Goal: Transaction & Acquisition: Book appointment/travel/reservation

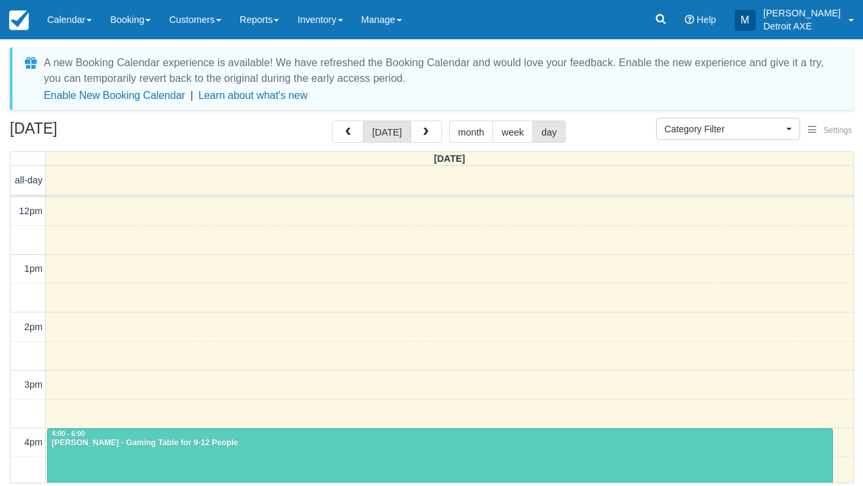
select select
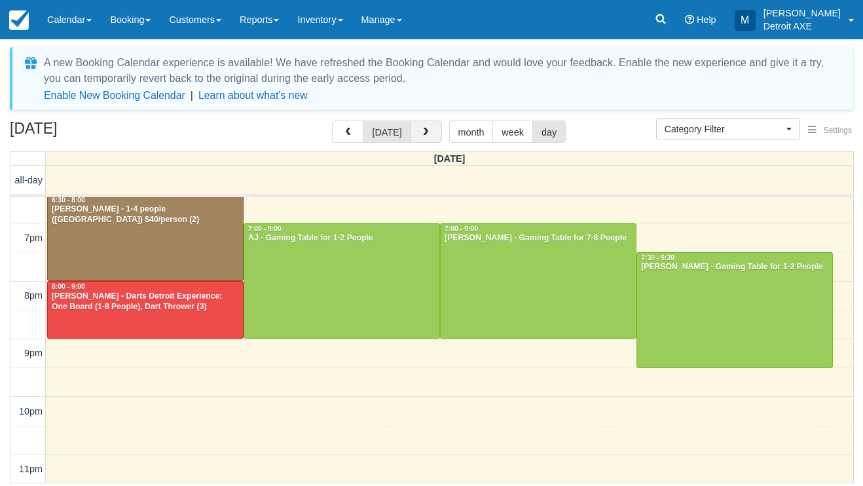
click at [430, 125] on button "button" at bounding box center [426, 131] width 31 height 22
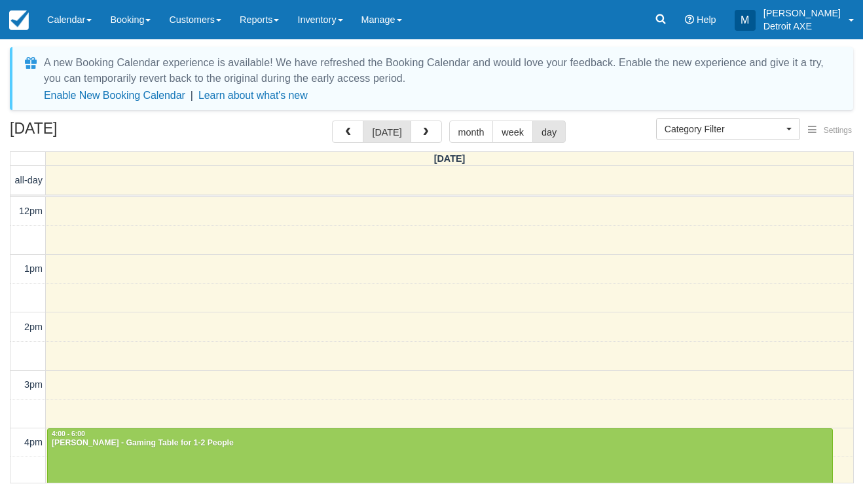
scroll to position [379, 0]
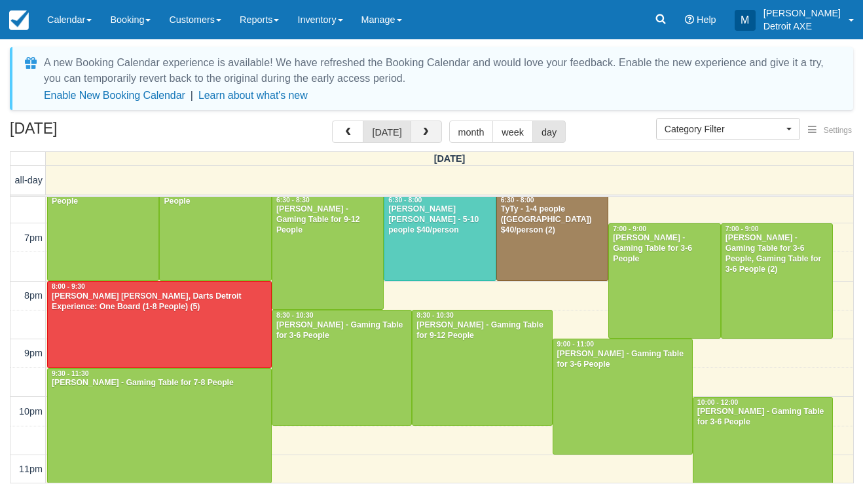
click at [430, 125] on button "button" at bounding box center [426, 131] width 31 height 22
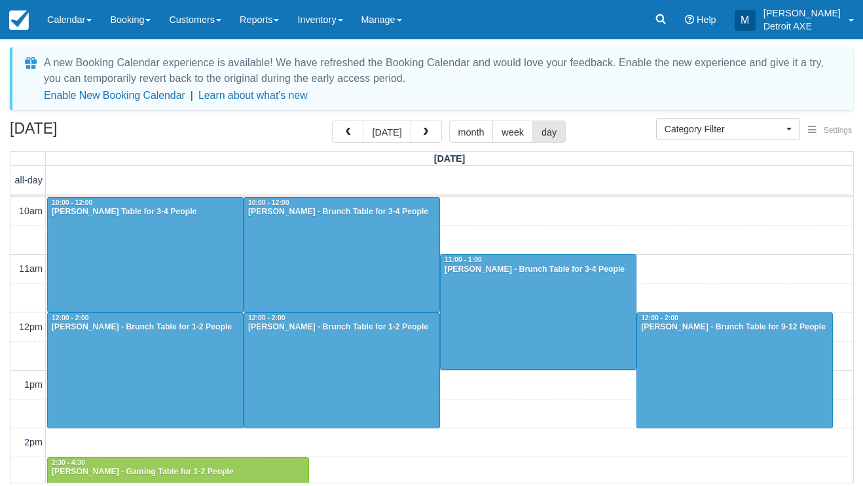
scroll to position [408, 0]
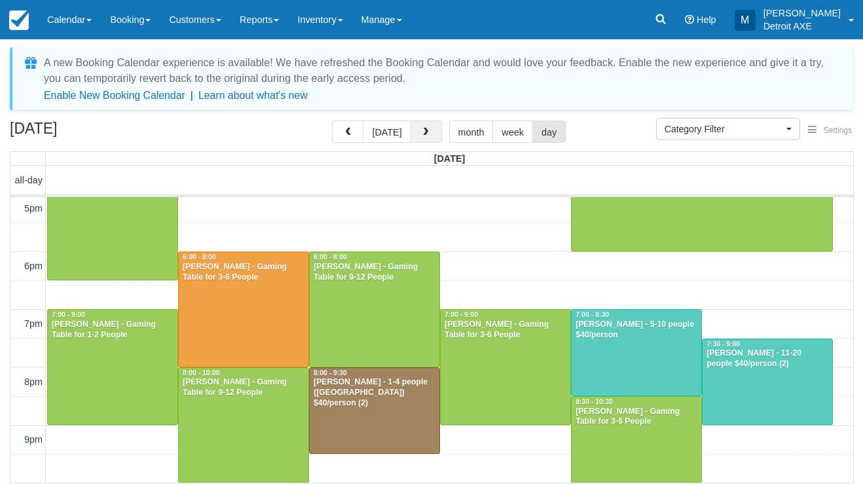
click at [430, 126] on button "button" at bounding box center [426, 131] width 31 height 22
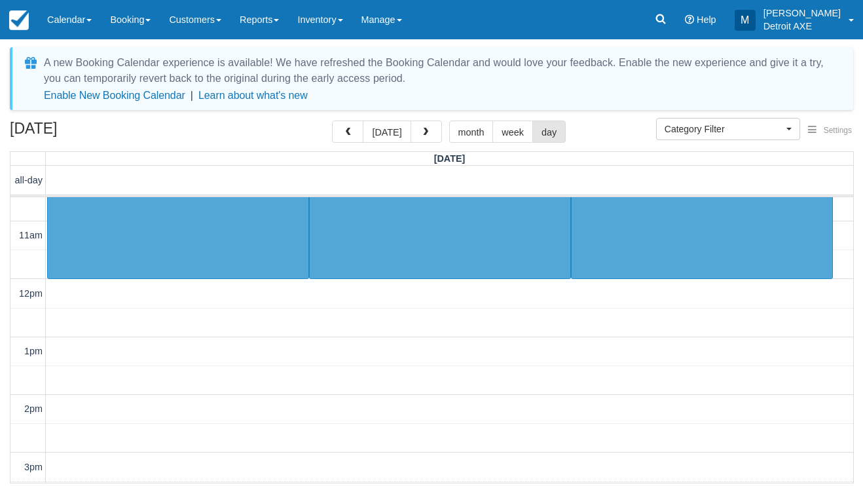
scroll to position [23, 0]
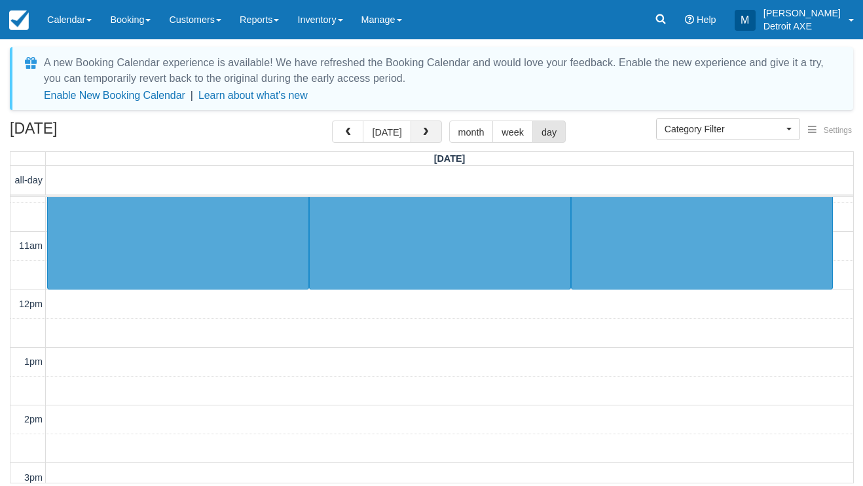
click at [425, 132] on span "button" at bounding box center [425, 132] width 9 height 9
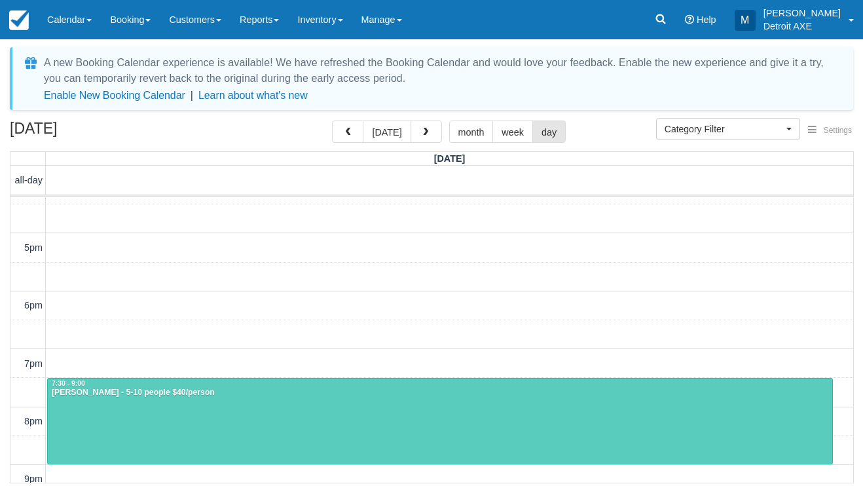
scroll to position [253, 0]
click at [432, 132] on button "button" at bounding box center [426, 131] width 31 height 22
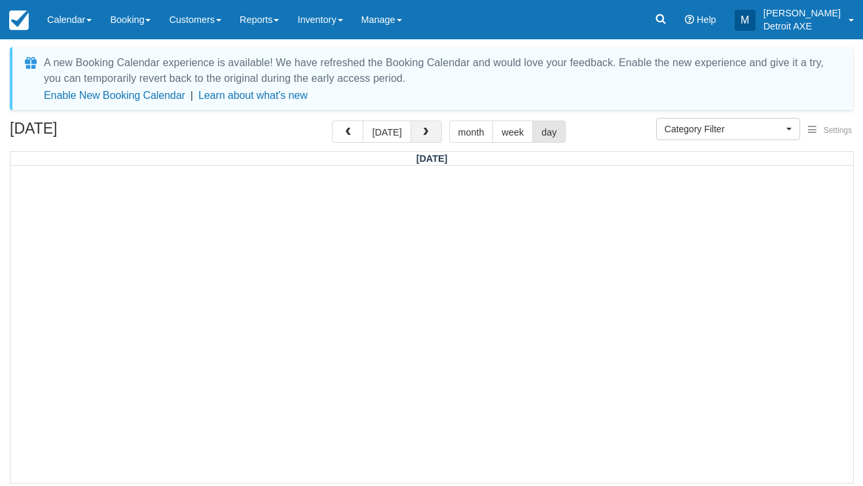
click at [432, 132] on button "button" at bounding box center [426, 131] width 31 height 22
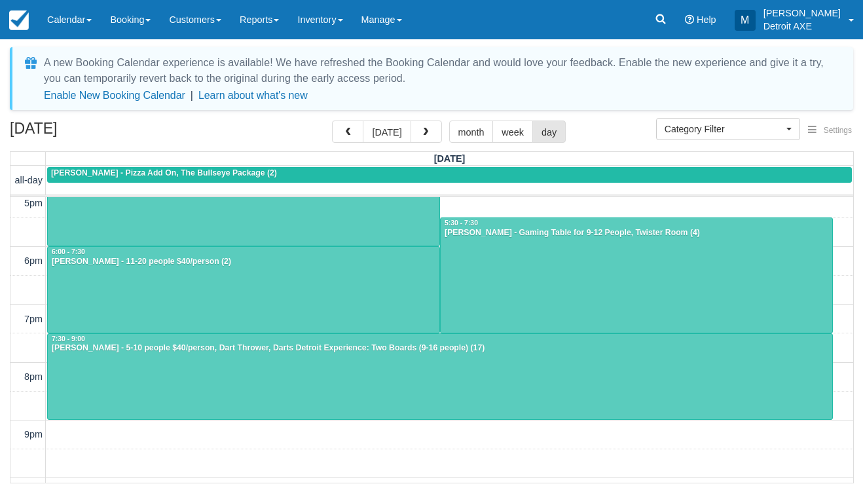
scroll to position [299, 0]
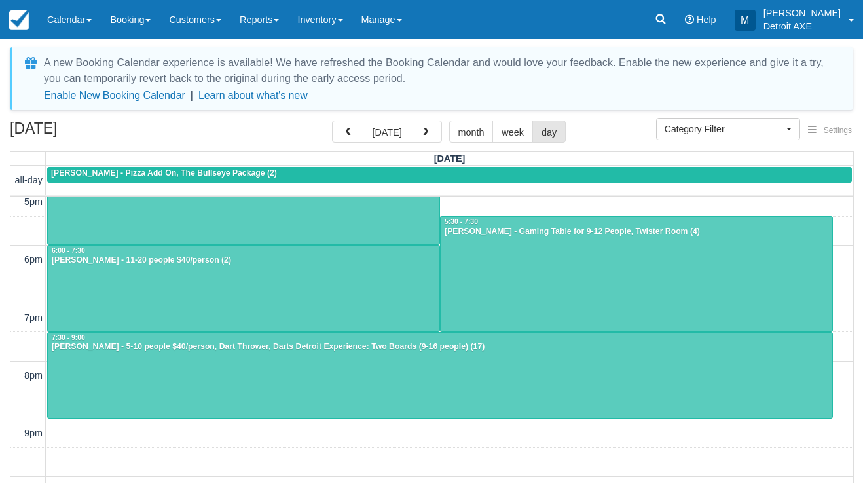
click at [358, 369] on div at bounding box center [440, 376] width 785 height 86
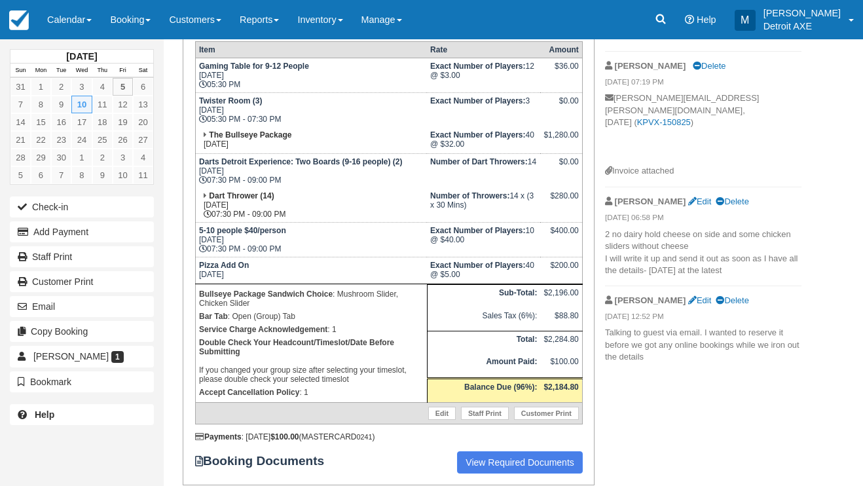
scroll to position [267, 0]
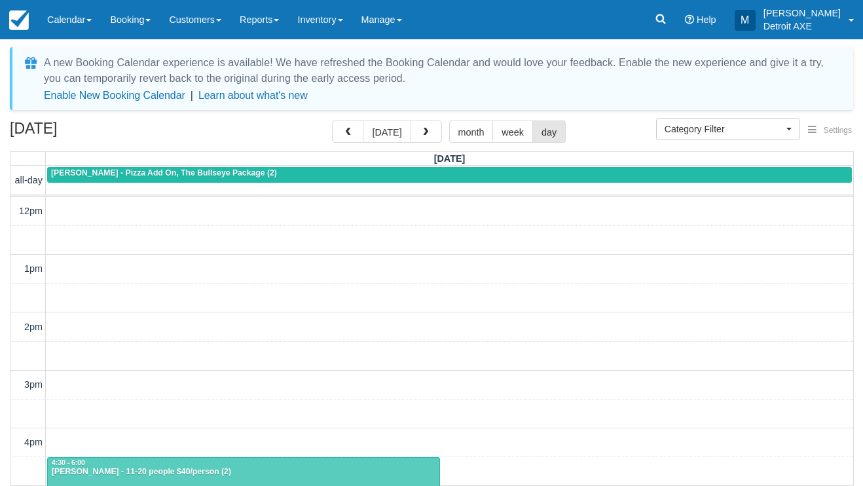
select select
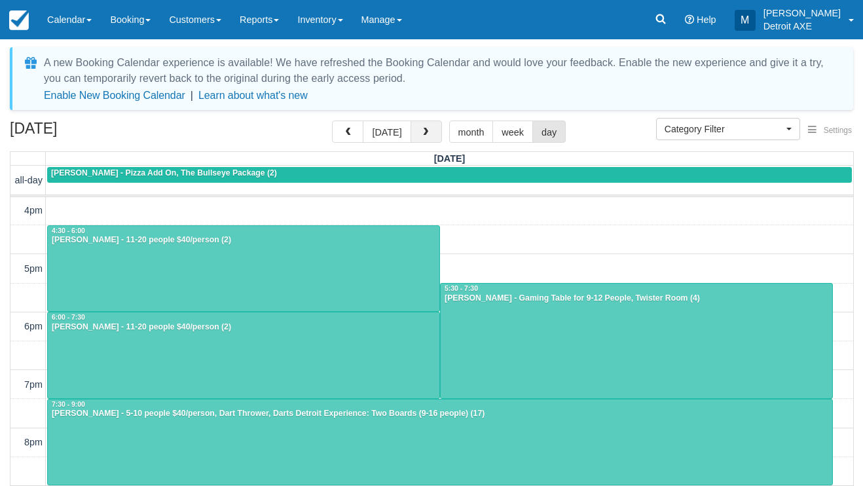
click at [423, 131] on span "button" at bounding box center [425, 132] width 9 height 9
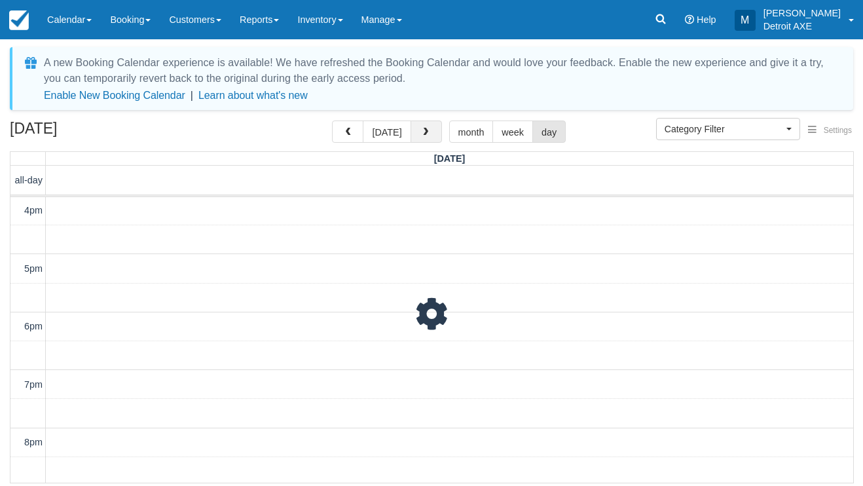
scroll to position [232, 0]
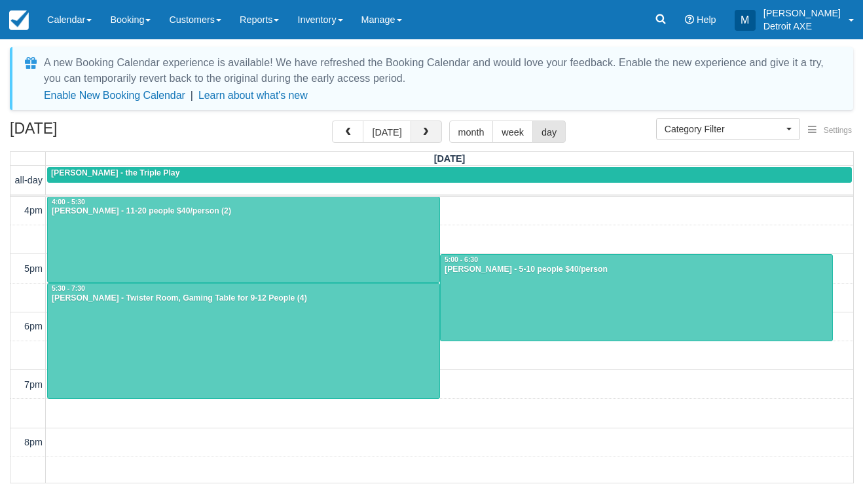
click at [426, 126] on button "button" at bounding box center [426, 131] width 31 height 22
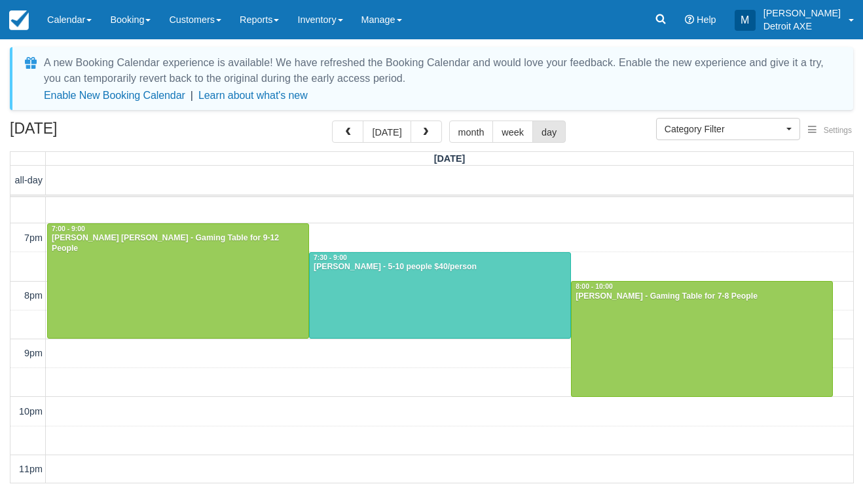
scroll to position [379, 0]
click at [421, 130] on span "button" at bounding box center [425, 132] width 9 height 9
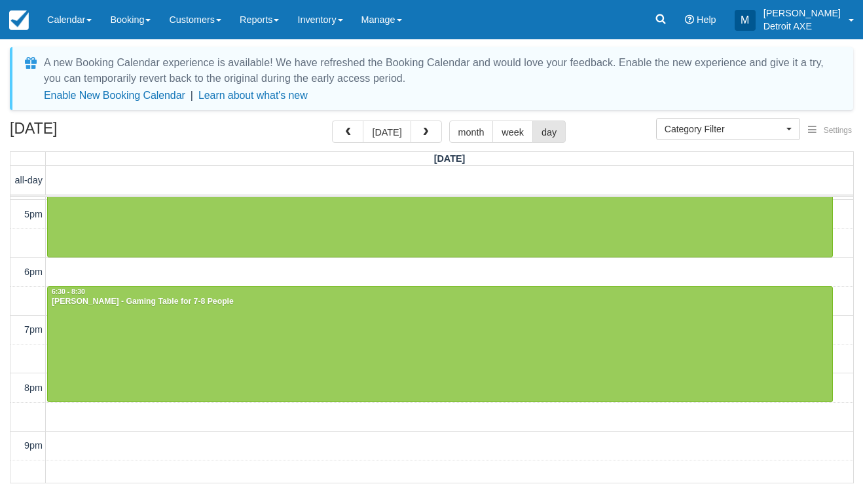
scroll to position [425, 0]
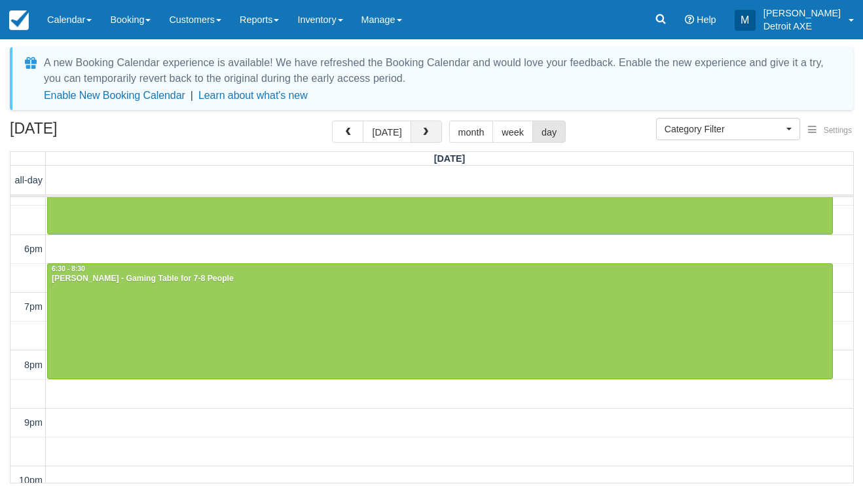
click at [421, 128] on span "button" at bounding box center [425, 132] width 9 height 9
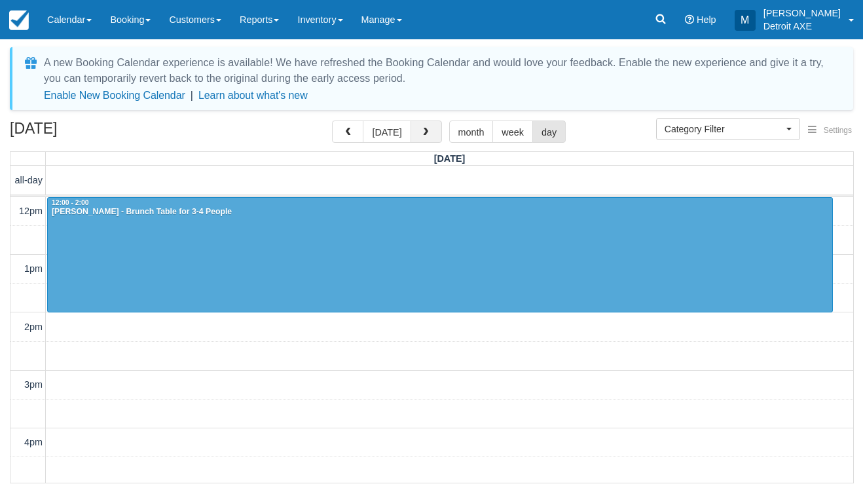
click at [421, 136] on span "button" at bounding box center [425, 132] width 9 height 9
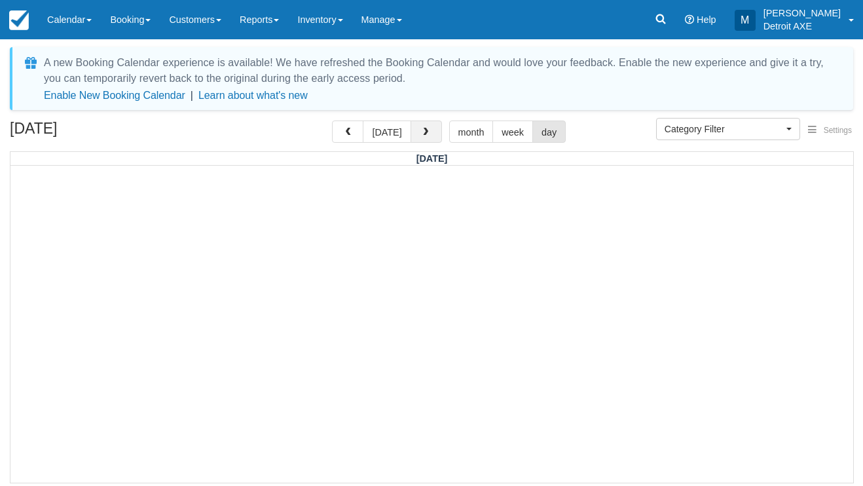
click at [421, 136] on span "button" at bounding box center [425, 132] width 9 height 9
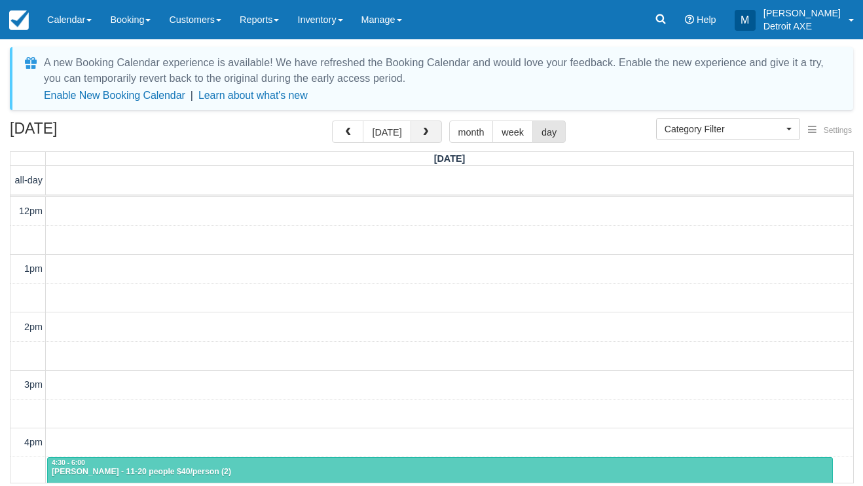
scroll to position [232, 0]
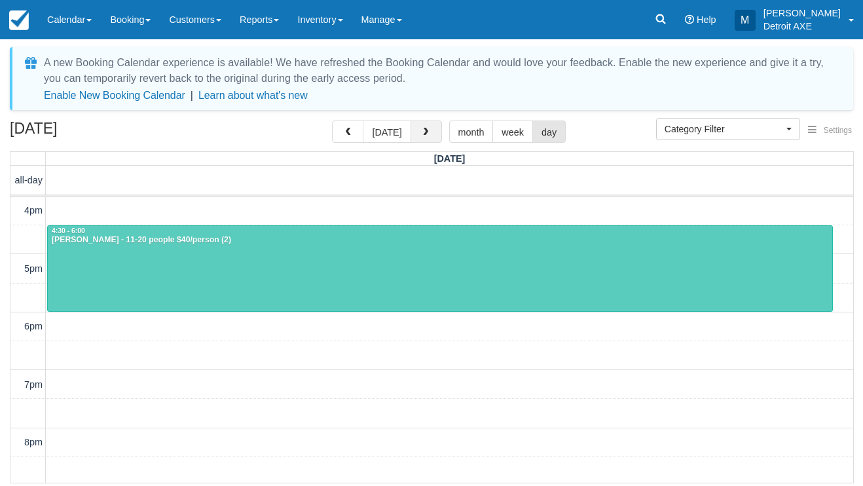
click at [421, 136] on span "button" at bounding box center [425, 132] width 9 height 9
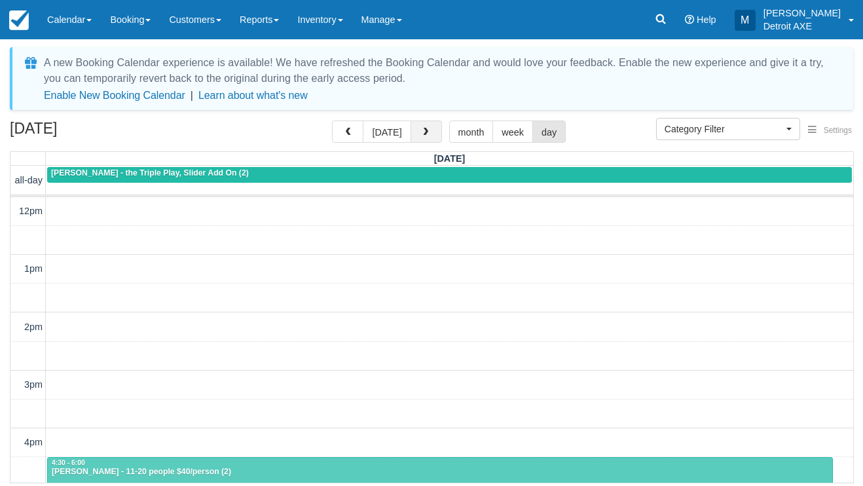
scroll to position [232, 0]
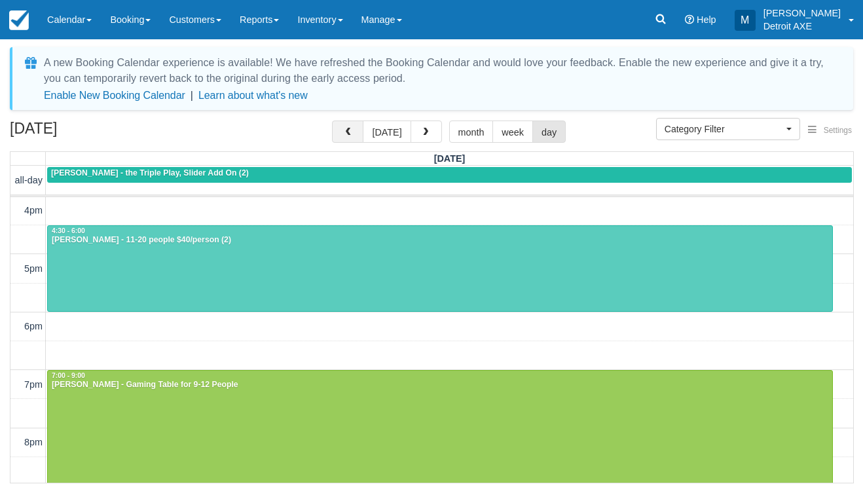
click at [341, 133] on button "button" at bounding box center [347, 131] width 31 height 22
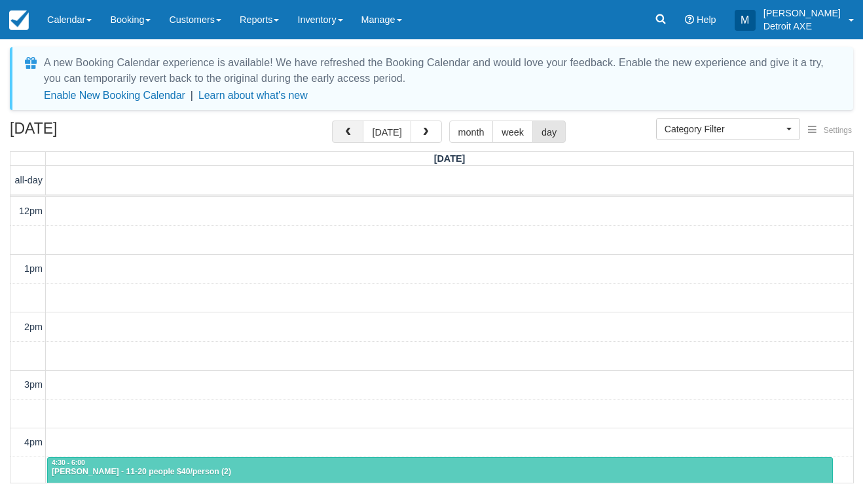
scroll to position [232, 0]
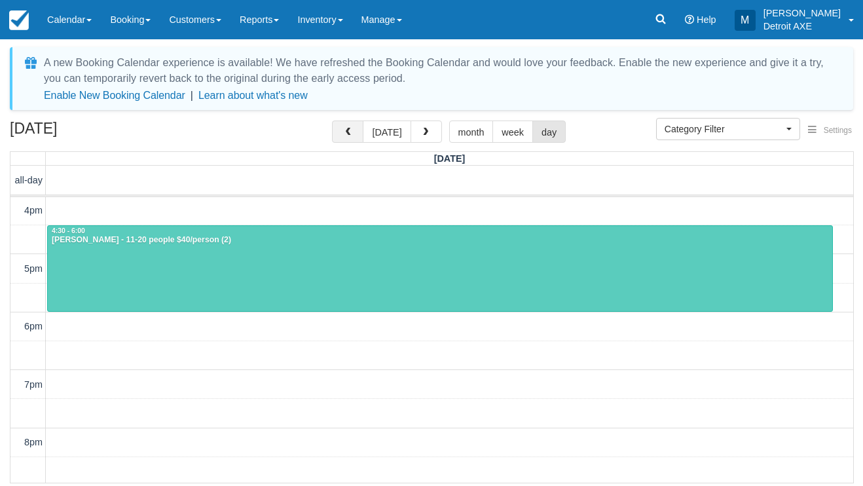
click at [341, 133] on button "button" at bounding box center [347, 131] width 31 height 22
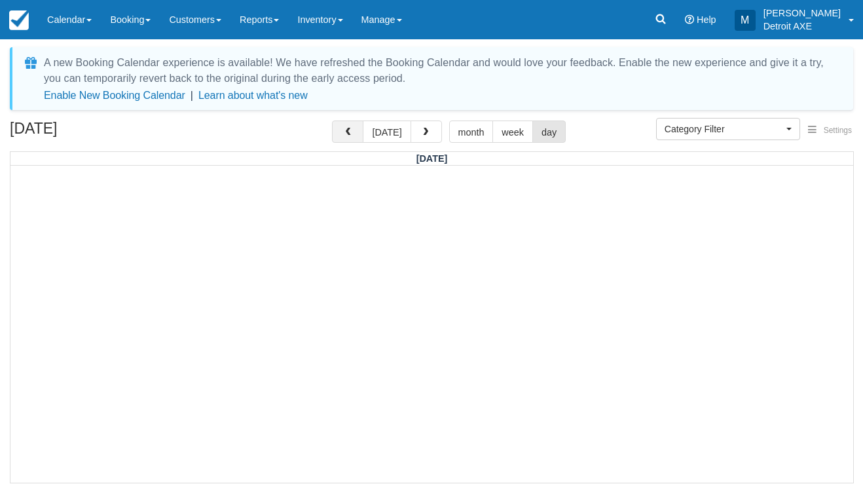
click at [341, 133] on button "button" at bounding box center [347, 131] width 31 height 22
click at [432, 130] on button "button" at bounding box center [426, 131] width 31 height 22
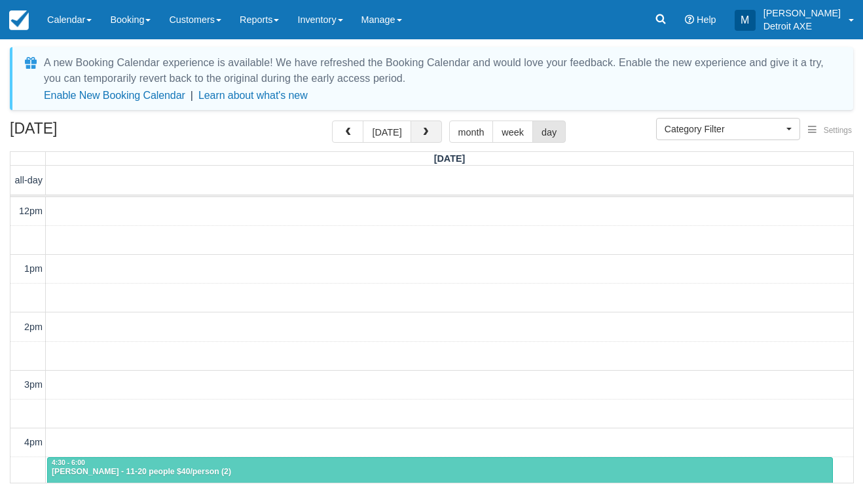
scroll to position [232, 0]
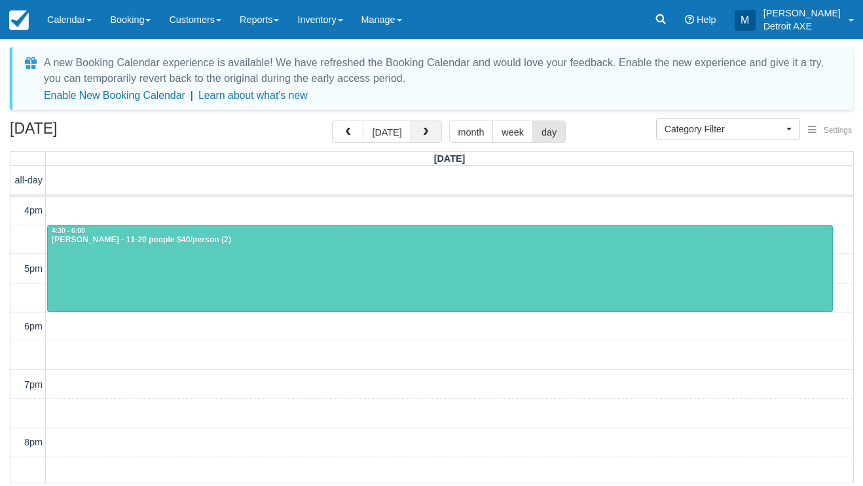
click at [422, 130] on span "button" at bounding box center [425, 132] width 9 height 9
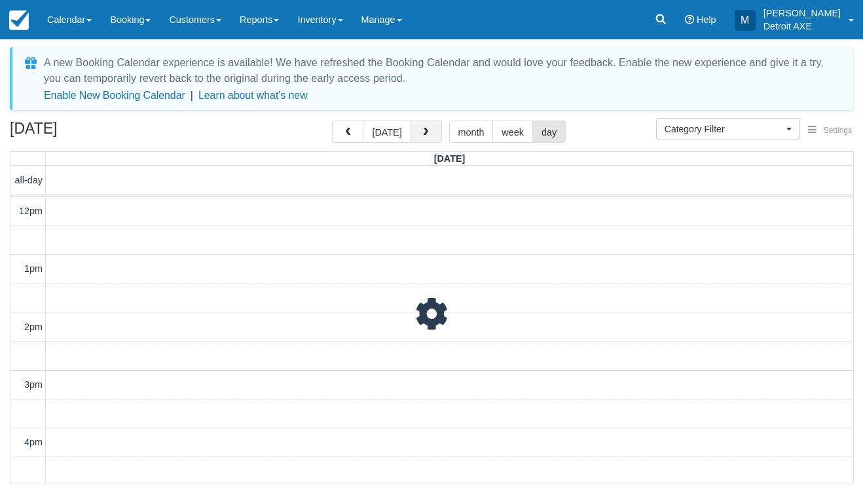
scroll to position [232, 0]
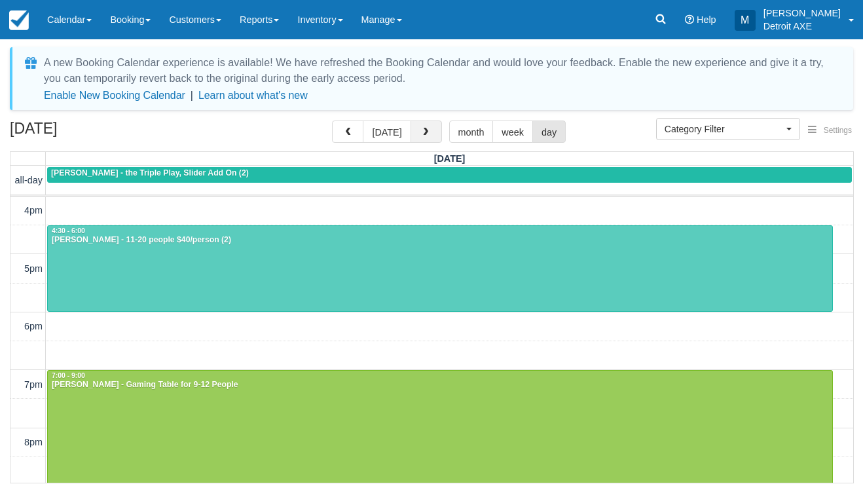
click at [422, 130] on span "button" at bounding box center [425, 132] width 9 height 9
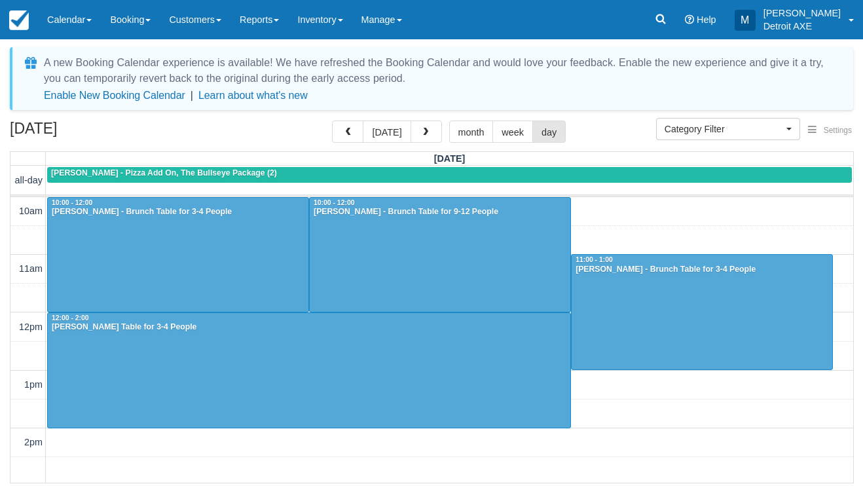
scroll to position [232, 0]
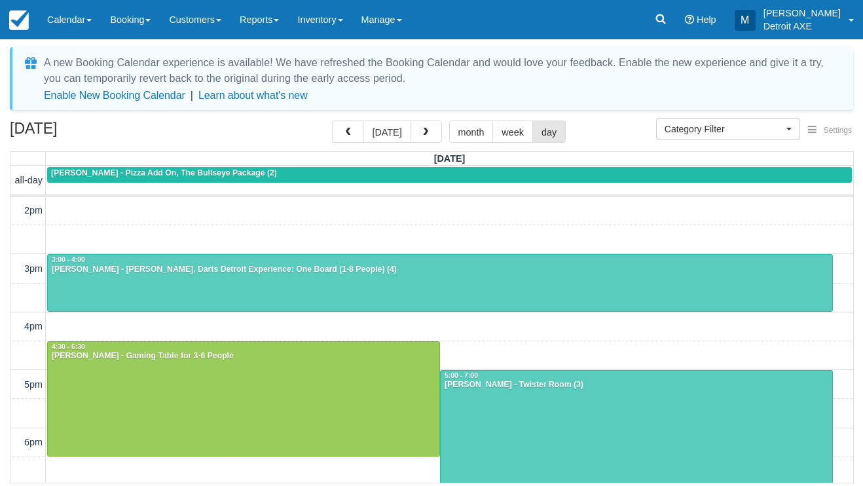
click at [358, 286] on div at bounding box center [440, 283] width 785 height 56
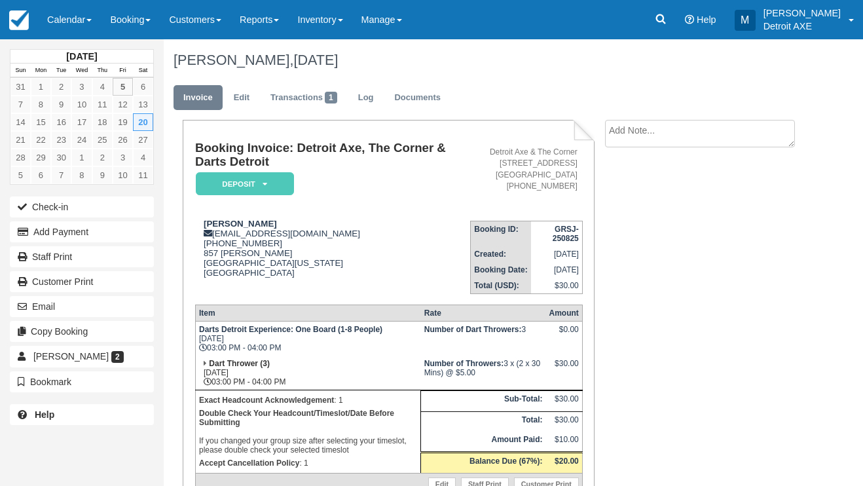
click at [261, 183] on em "Deposit" at bounding box center [245, 183] width 98 height 23
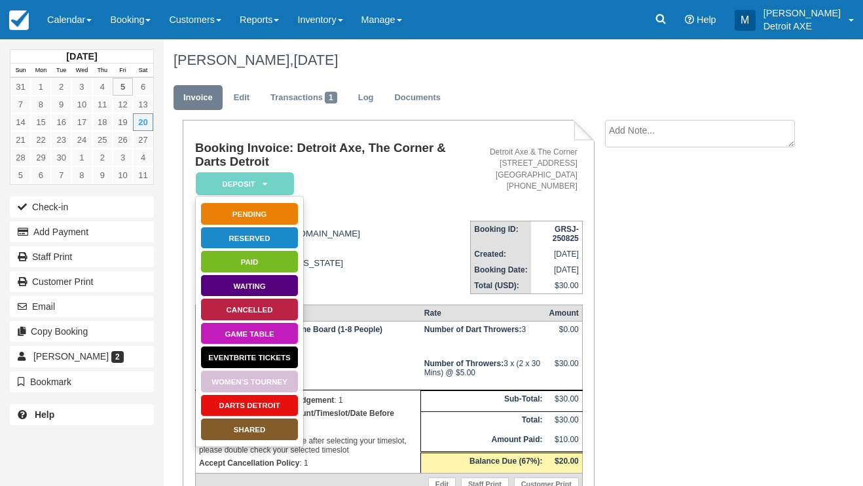
click at [246, 403] on link "Darts Detroit" at bounding box center [249, 405] width 98 height 23
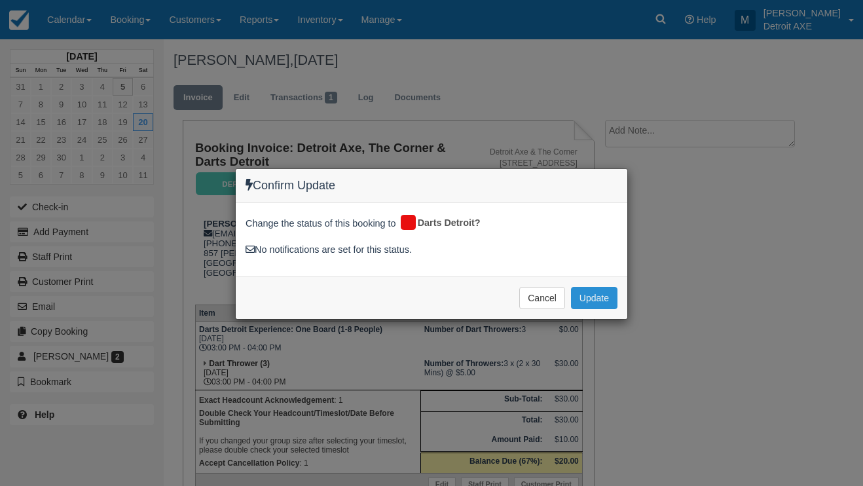
click at [591, 287] on button "Update" at bounding box center [594, 298] width 46 height 22
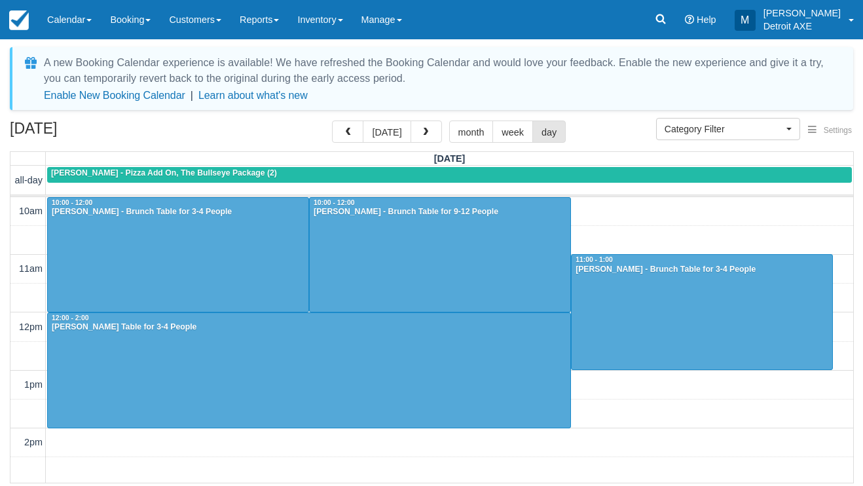
select select
click at [498, 276] on div at bounding box center [440, 255] width 261 height 114
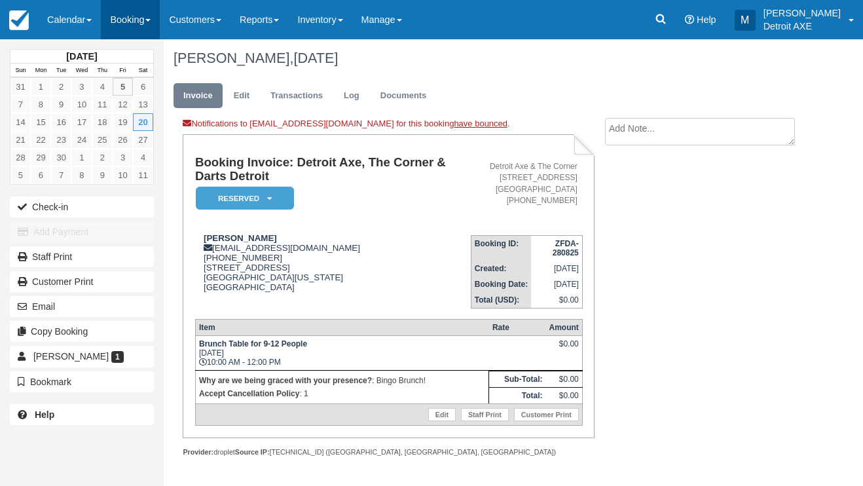
scroll to position [8, 0]
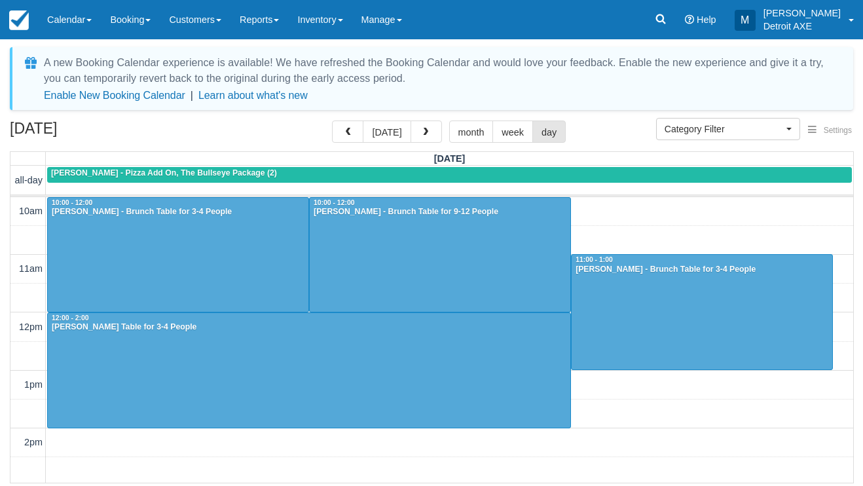
select select
click at [352, 130] on span "button" at bounding box center [347, 132] width 9 height 9
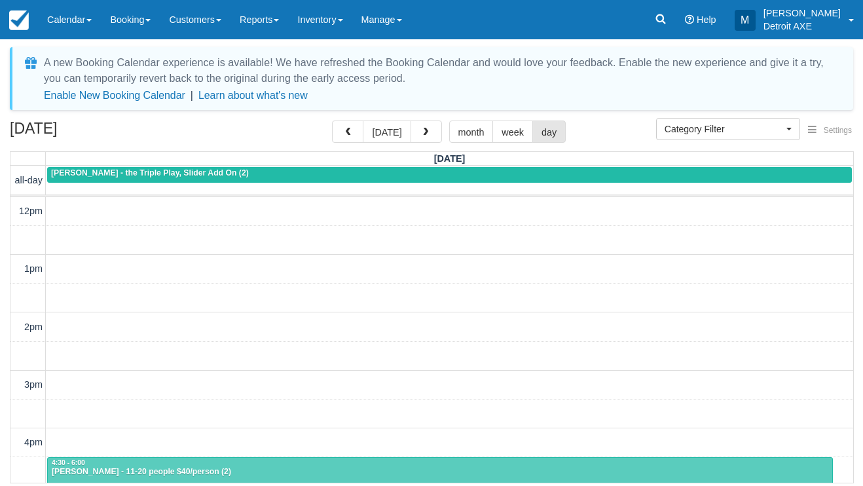
scroll to position [348, 0]
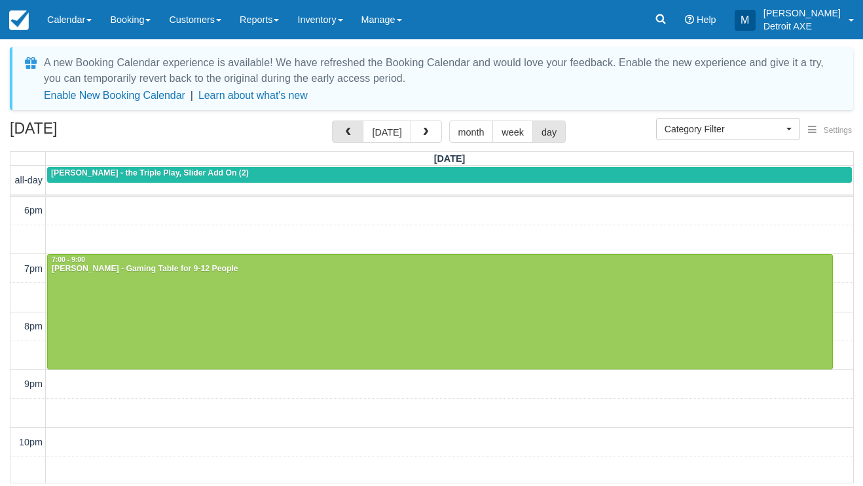
click at [352, 130] on span "button" at bounding box center [347, 132] width 9 height 9
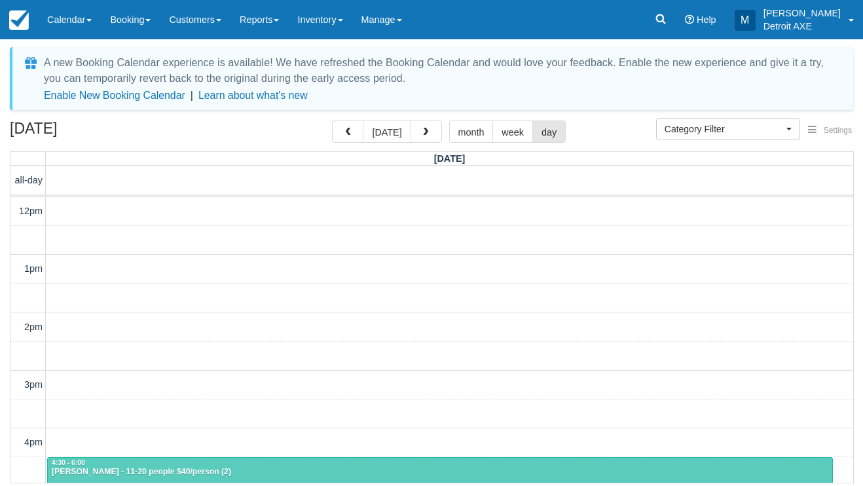
scroll to position [232, 0]
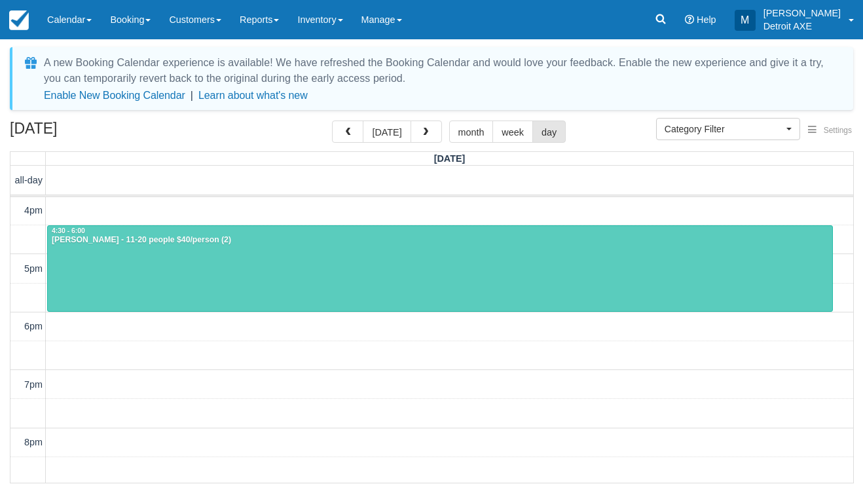
click at [446, 264] on div at bounding box center [440, 269] width 785 height 86
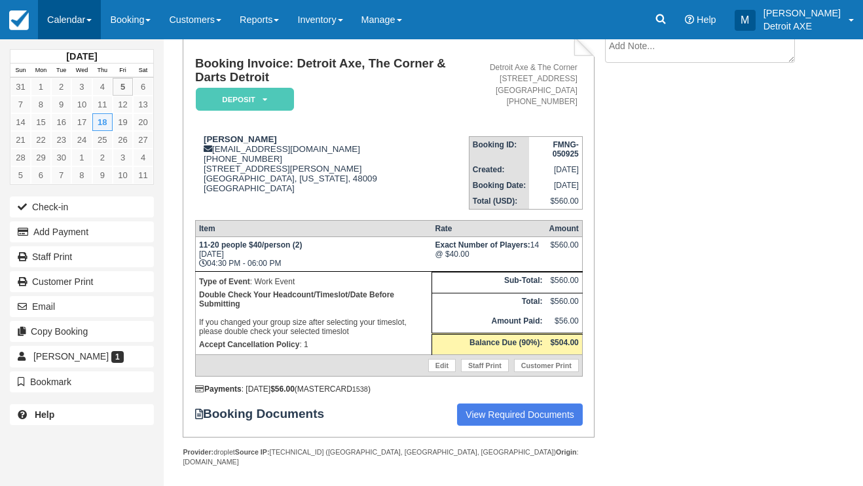
scroll to position [84, 0]
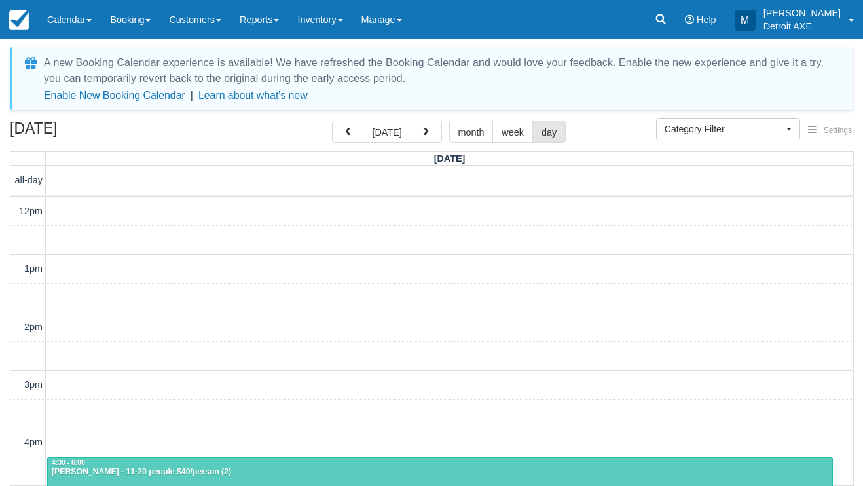
select select
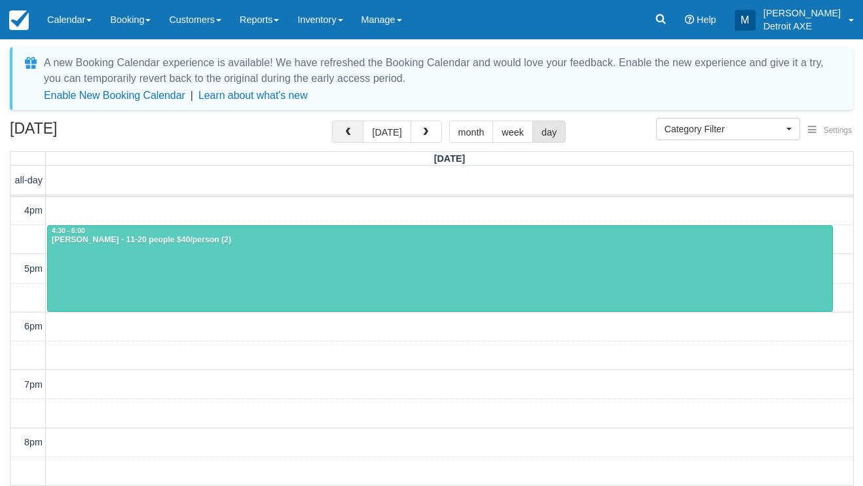
click at [360, 135] on button "button" at bounding box center [347, 131] width 31 height 22
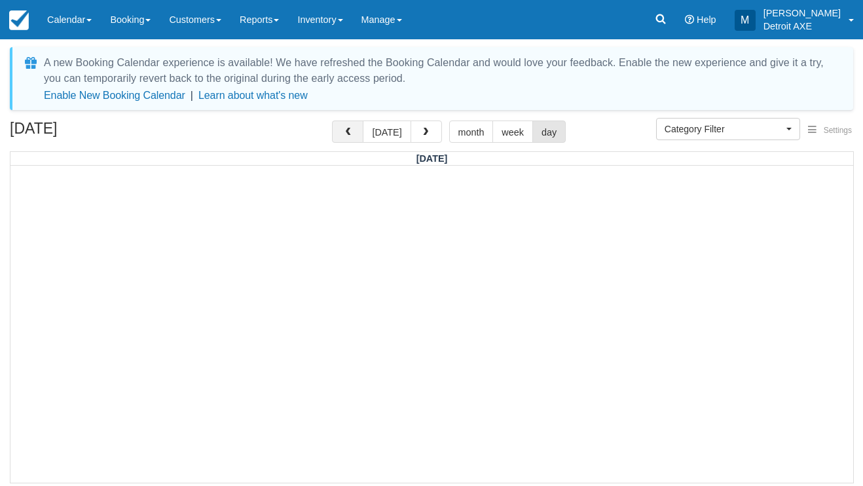
click at [360, 135] on button "button" at bounding box center [347, 131] width 31 height 22
click at [429, 125] on button "button" at bounding box center [426, 131] width 31 height 22
click at [390, 130] on button "today" at bounding box center [387, 131] width 48 height 22
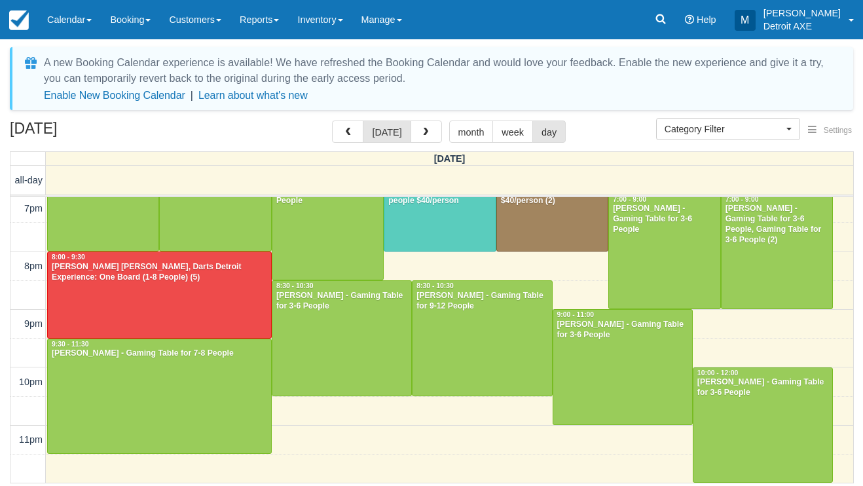
scroll to position [408, 0]
click at [749, 410] on div at bounding box center [762, 425] width 139 height 115
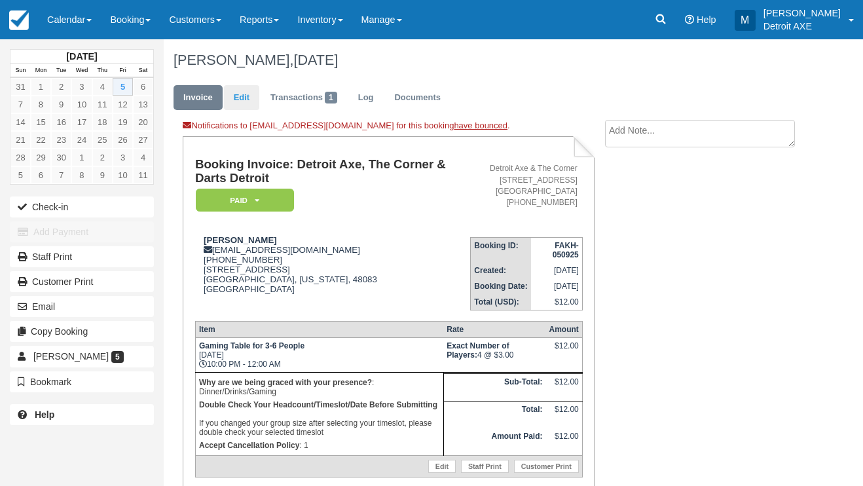
click at [237, 92] on link "Edit" at bounding box center [241, 98] width 35 height 26
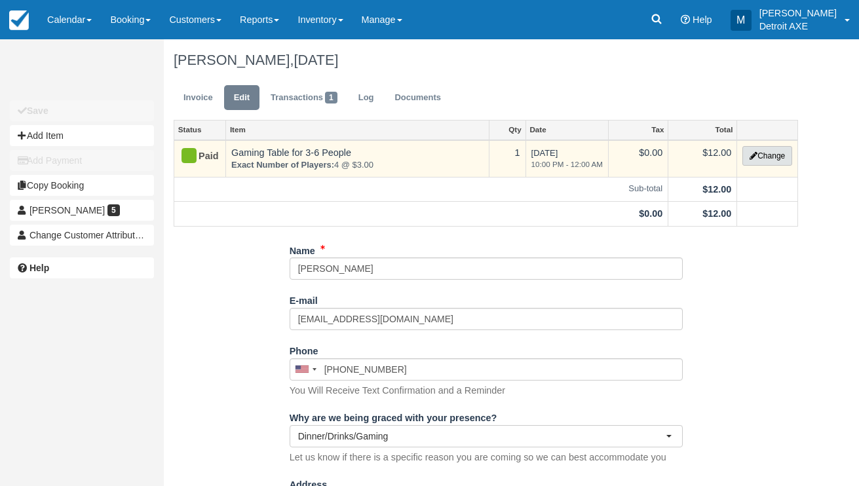
click at [777, 155] on button "Change" at bounding box center [767, 156] width 50 height 20
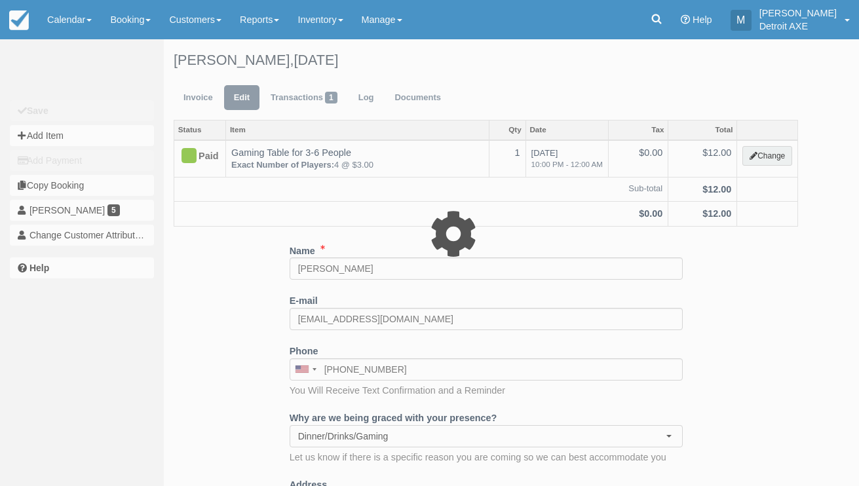
select select "6"
type input "12.00"
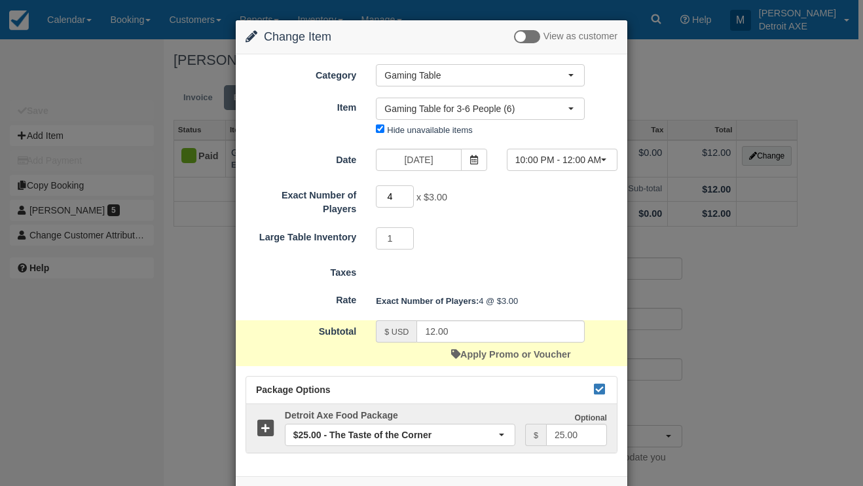
type input "5"
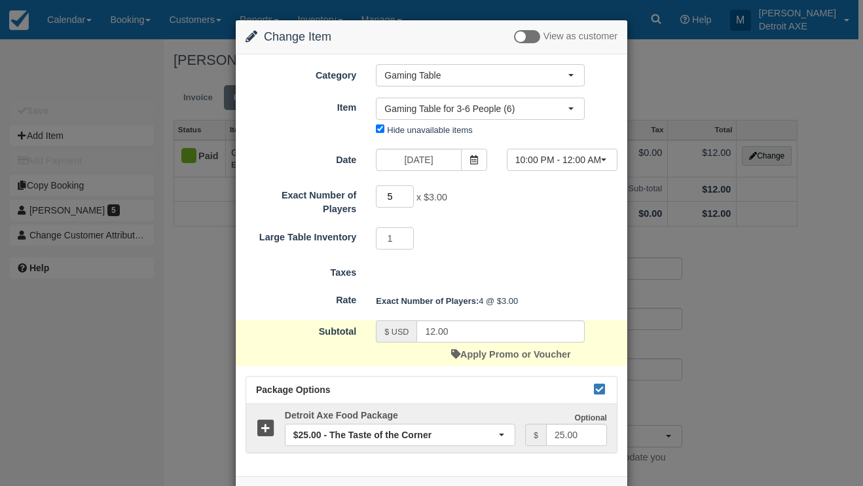
click at [405, 194] on input "5" at bounding box center [395, 196] width 38 height 22
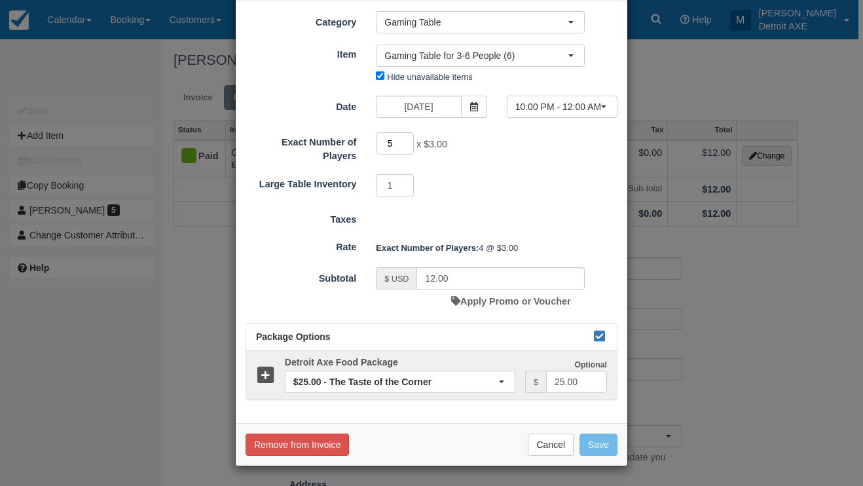
type input "15.00"
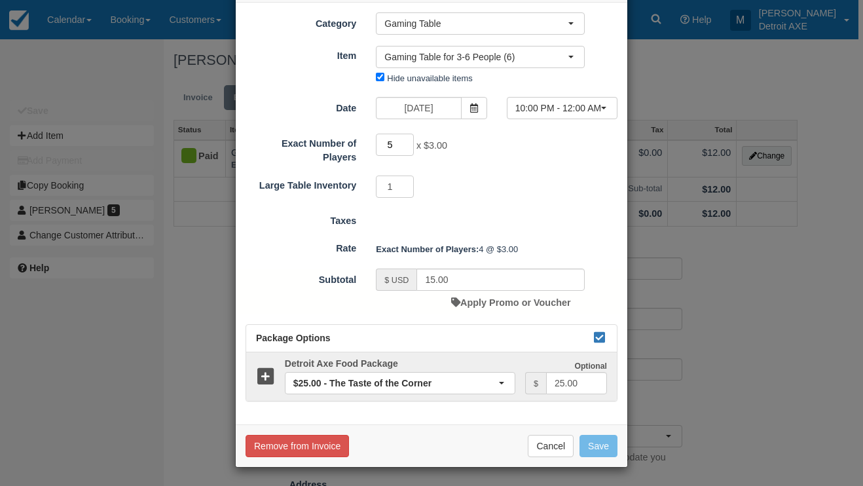
scroll to position [51, 0]
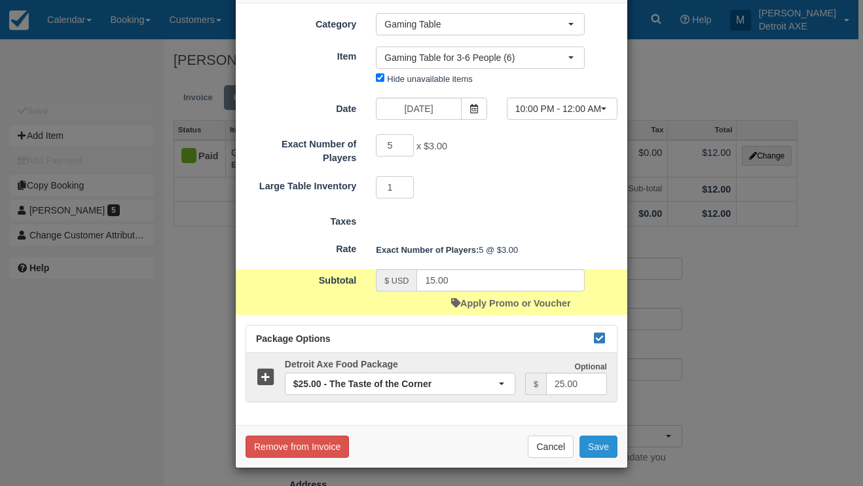
click at [600, 438] on button "Save" at bounding box center [599, 446] width 38 height 22
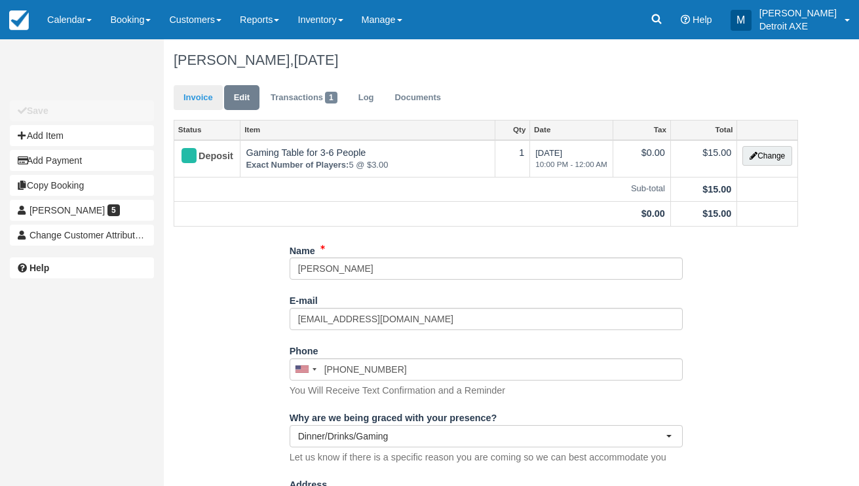
click at [193, 103] on link "Invoice" at bounding box center [198, 98] width 49 height 26
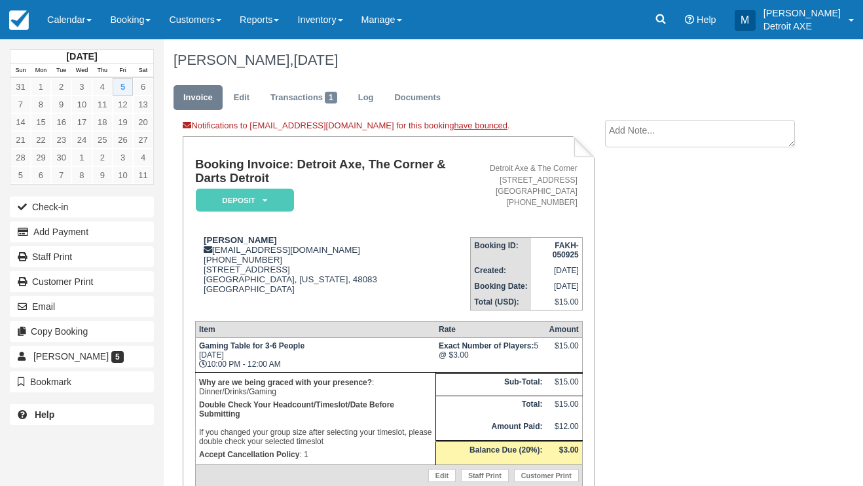
click at [240, 200] on em "Deposit" at bounding box center [245, 200] width 98 height 23
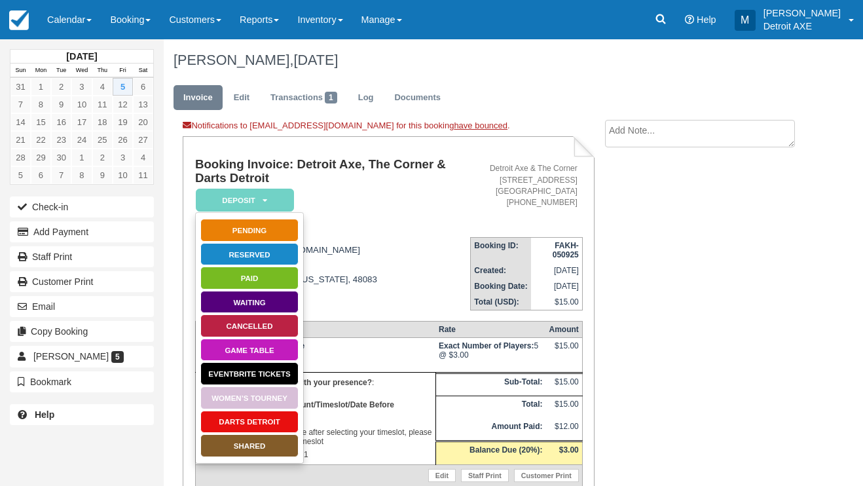
click at [375, 202] on td "Booking Invoice: Detroit Axe, The Corner & Darts Detroit Deposit   Pending Rese…" at bounding box center [332, 192] width 275 height 69
click at [96, 232] on button "Add Payment" at bounding box center [82, 231] width 144 height 21
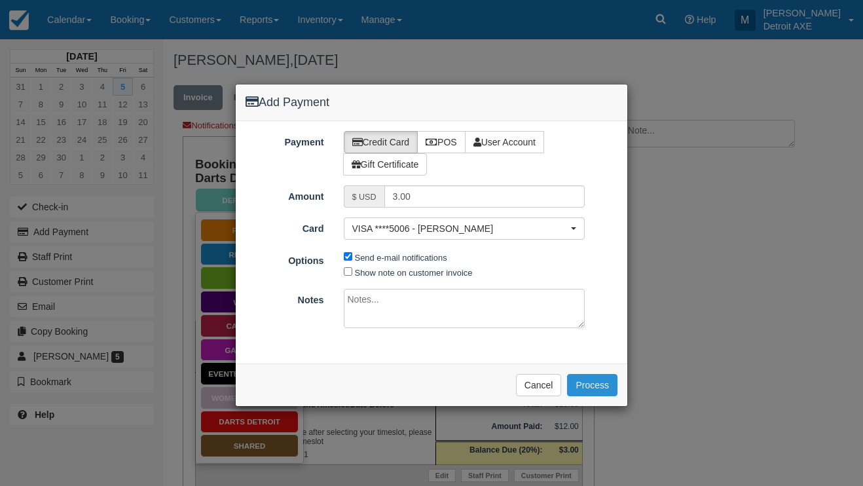
click at [599, 374] on button "Process" at bounding box center [592, 385] width 50 height 22
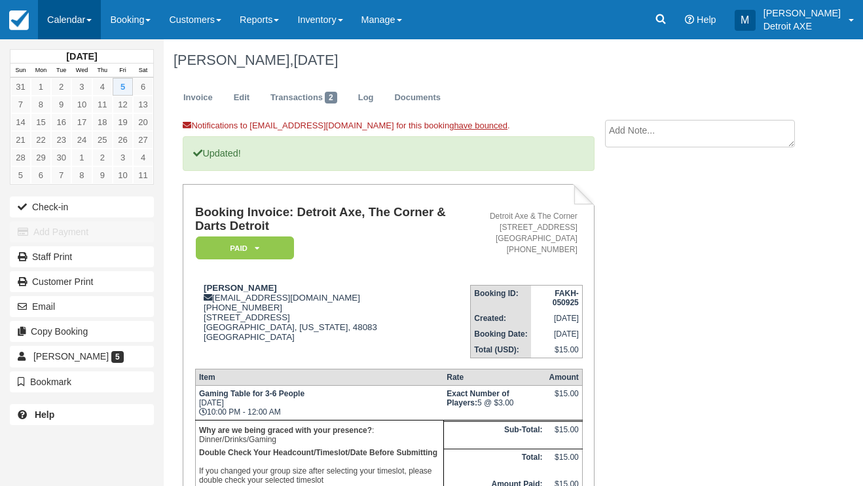
click at [83, 24] on link "Calendar" at bounding box center [69, 19] width 63 height 39
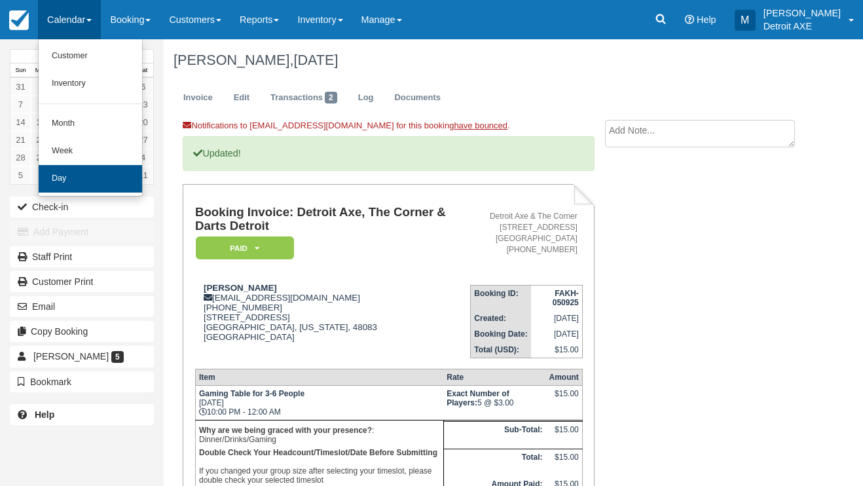
click at [86, 170] on link "Day" at bounding box center [90, 179] width 103 height 28
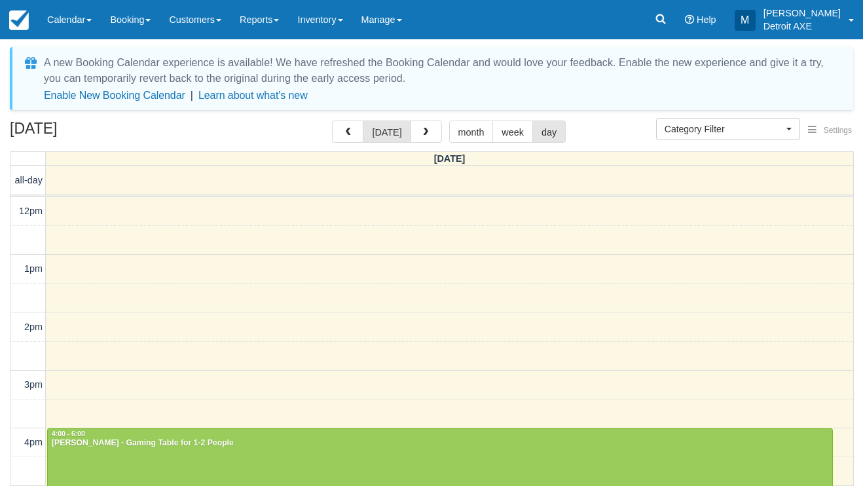
select select
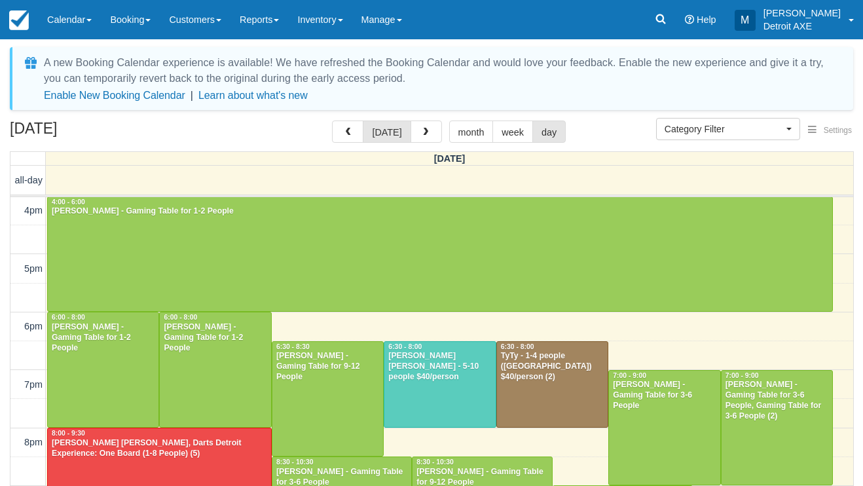
click at [636, 352] on div "12pm 1pm 2pm 3pm 4pm 5pm 6pm 7pm 8pm 9pm 10pm 11pm 4:00 - 6:00 [PERSON_NAME] - …" at bounding box center [431, 312] width 843 height 694
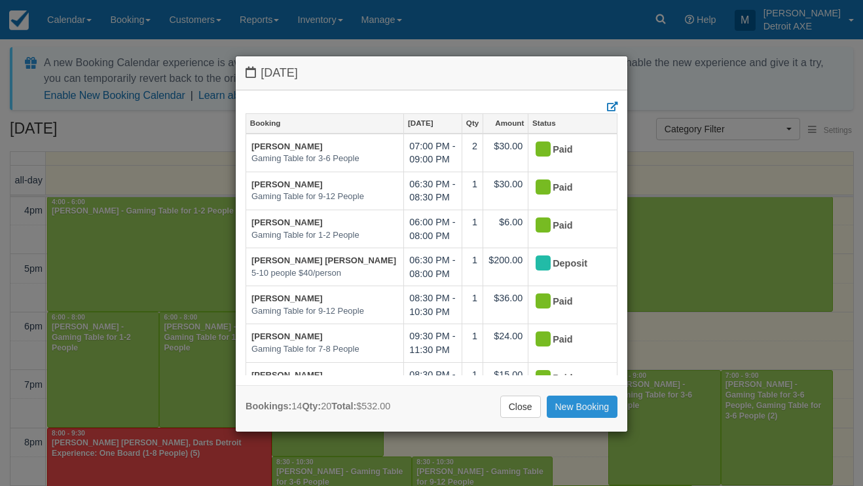
click at [585, 408] on link "New Booking" at bounding box center [582, 407] width 71 height 22
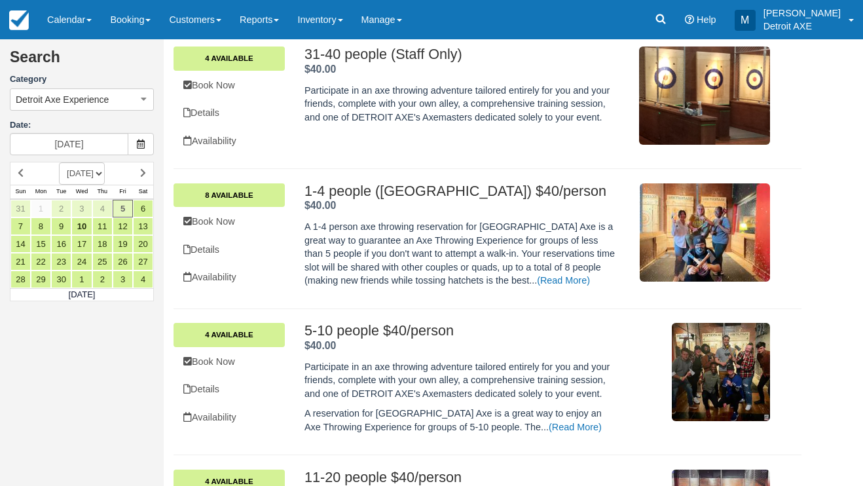
scroll to position [249, 0]
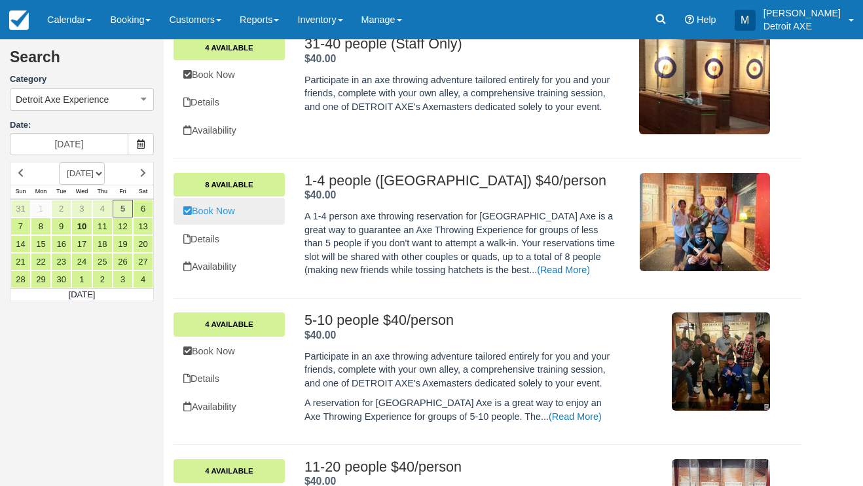
click at [223, 200] on link "Book Now" at bounding box center [229, 211] width 111 height 27
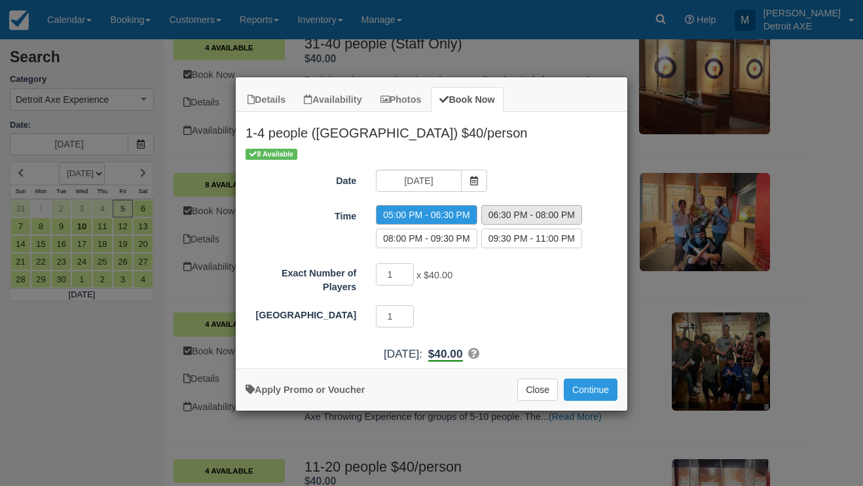
click at [538, 213] on label "06:30 PM - 08:00 PM" at bounding box center [531, 215] width 101 height 20
radio input "true"
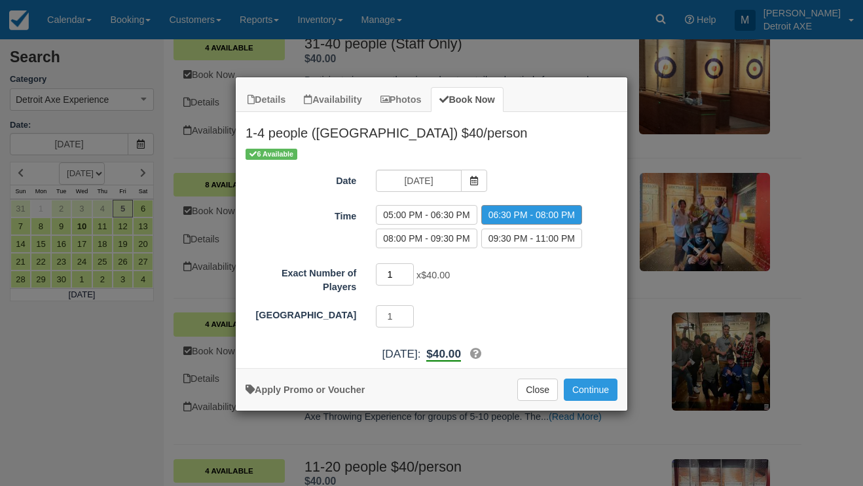
type input "2"
click at [411, 271] on input "2" at bounding box center [395, 274] width 38 height 22
click at [579, 386] on button "Continue" at bounding box center [591, 390] width 54 height 22
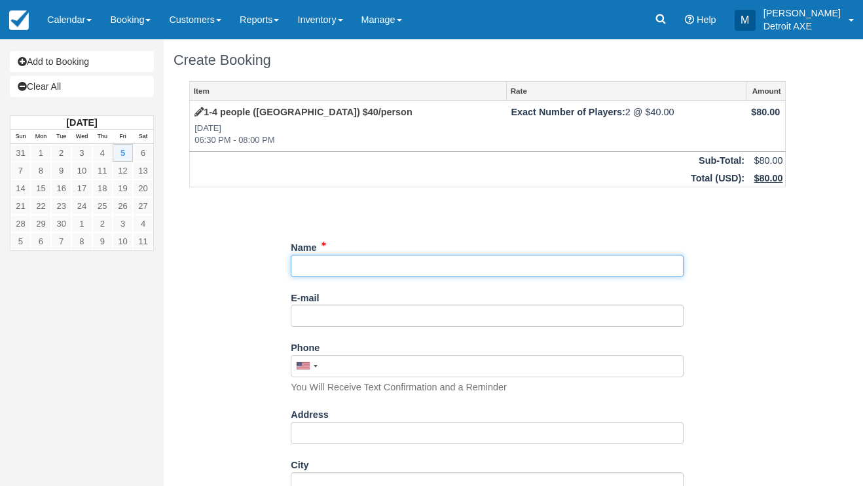
click at [441, 268] on input "Name" at bounding box center [487, 266] width 393 height 22
type input "[PERSON_NAME]"
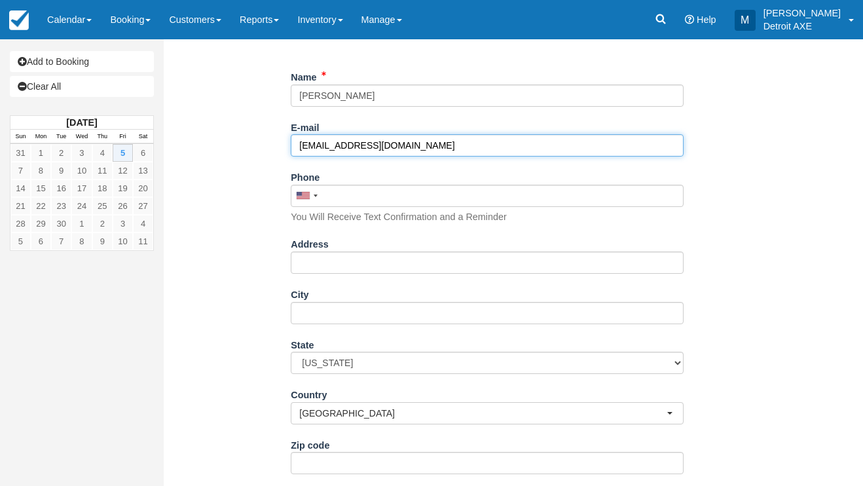
type input "[EMAIL_ADDRESS][DOMAIN_NAME]"
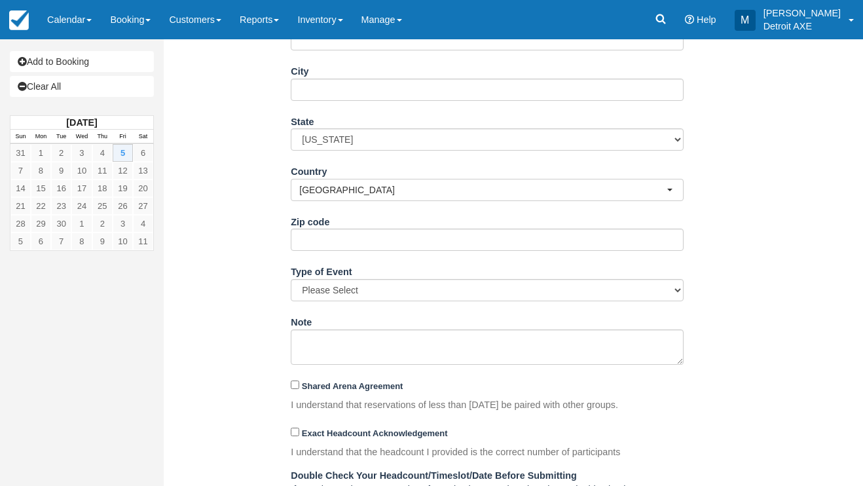
scroll to position [397, 0]
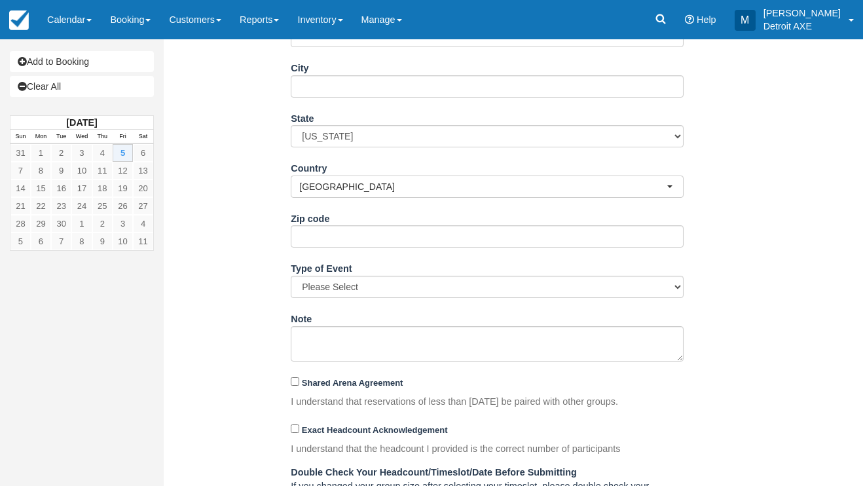
type input "(248) 807-0646"
click at [342, 384] on div "Shared Arena Agreement" at bounding box center [487, 383] width 393 height 21
click at [337, 378] on strong "Shared Arena Agreement" at bounding box center [353, 383] width 102 height 10
click at [299, 378] on input "Shared Arena Agreement" at bounding box center [295, 381] width 9 height 9
checkbox input "true"
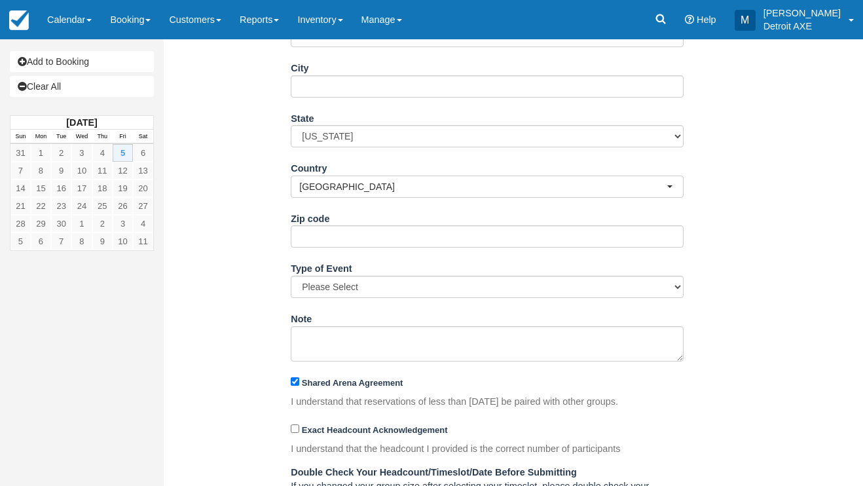
click at [333, 434] on div "Exact Headcount Acknowledgement" at bounding box center [487, 430] width 393 height 21
click at [331, 425] on strong "Exact Headcount Acknowledgement" at bounding box center [375, 430] width 146 height 10
click at [299, 424] on input "Exact Headcount Acknowledgement" at bounding box center [295, 428] width 9 height 9
checkbox input "true"
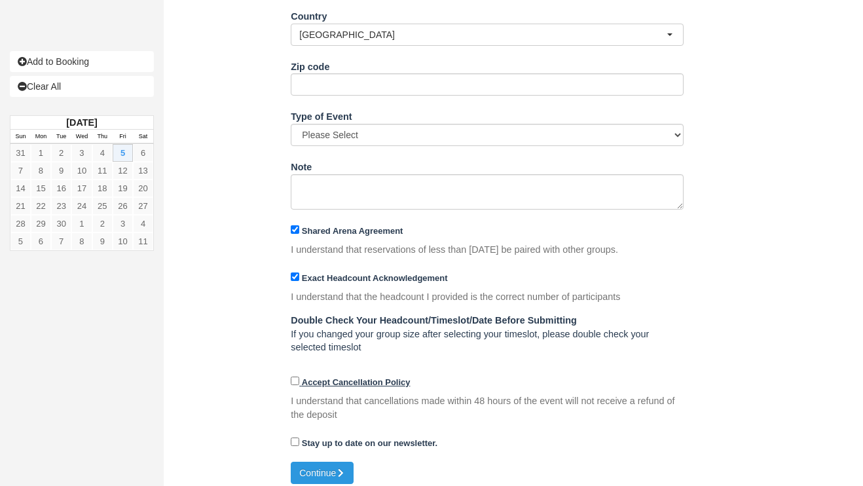
scroll to position [548, 0]
click at [304, 378] on strong "Accept Cancellation Policy" at bounding box center [356, 383] width 109 height 10
click at [299, 377] on input "Accept Cancellation Policy" at bounding box center [295, 381] width 9 height 9
checkbox input "true"
click at [318, 466] on button "Continue" at bounding box center [322, 473] width 63 height 22
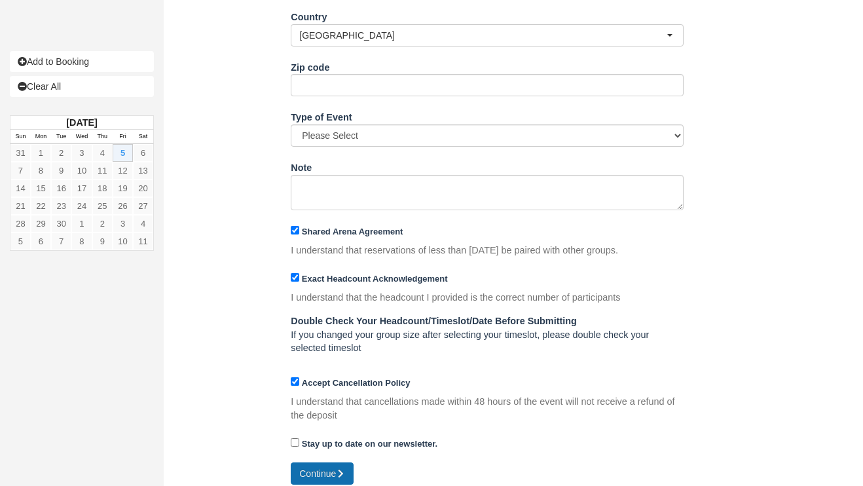
type input "+12488070646"
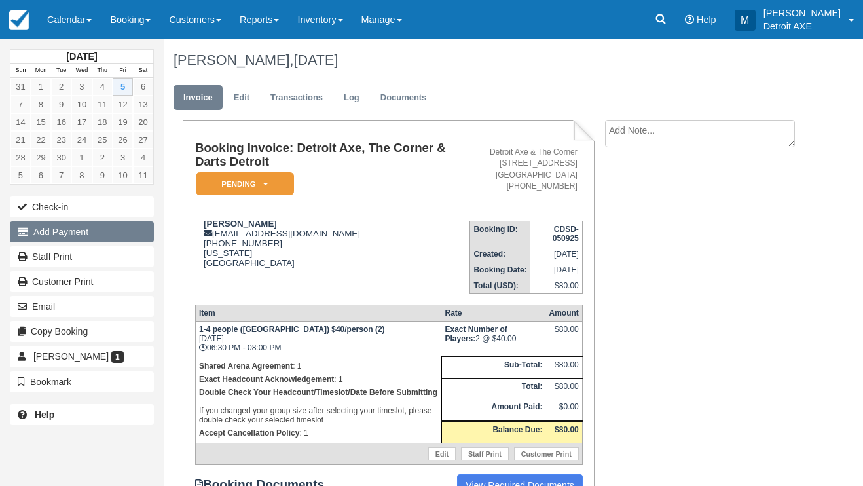
click at [65, 238] on button "Add Payment" at bounding box center [82, 231] width 144 height 21
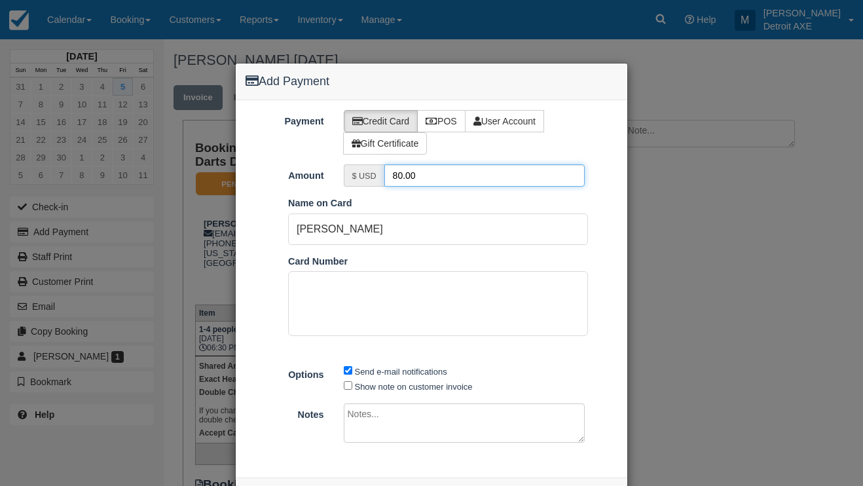
click at [396, 175] on input "80.00" at bounding box center [484, 175] width 201 height 22
type input "20.00"
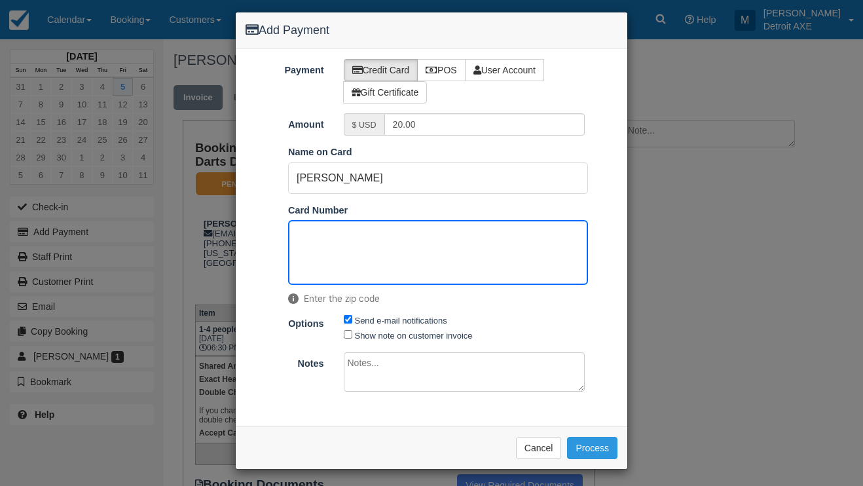
scroll to position [50, 0]
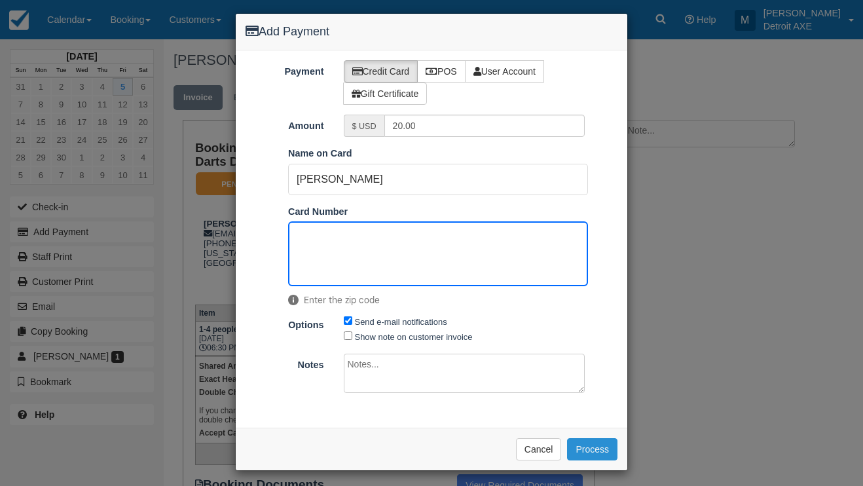
click at [585, 449] on button "Process" at bounding box center [592, 449] width 50 height 22
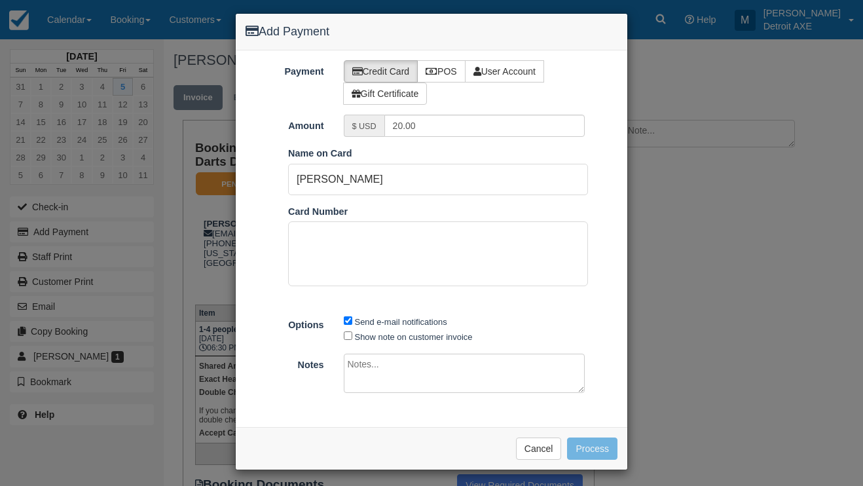
scroll to position [49, 0]
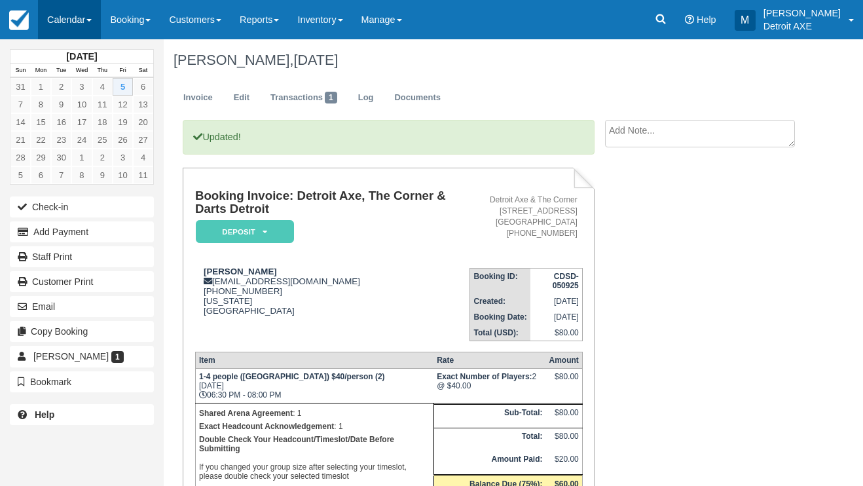
click at [68, 17] on link "Calendar" at bounding box center [69, 19] width 63 height 39
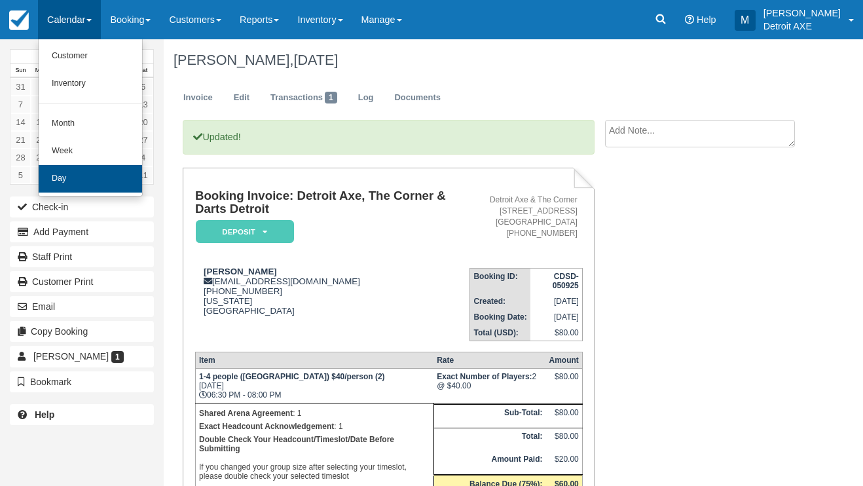
click at [102, 179] on link "Day" at bounding box center [90, 179] width 103 height 28
